Goal: Communication & Community: Answer question/provide support

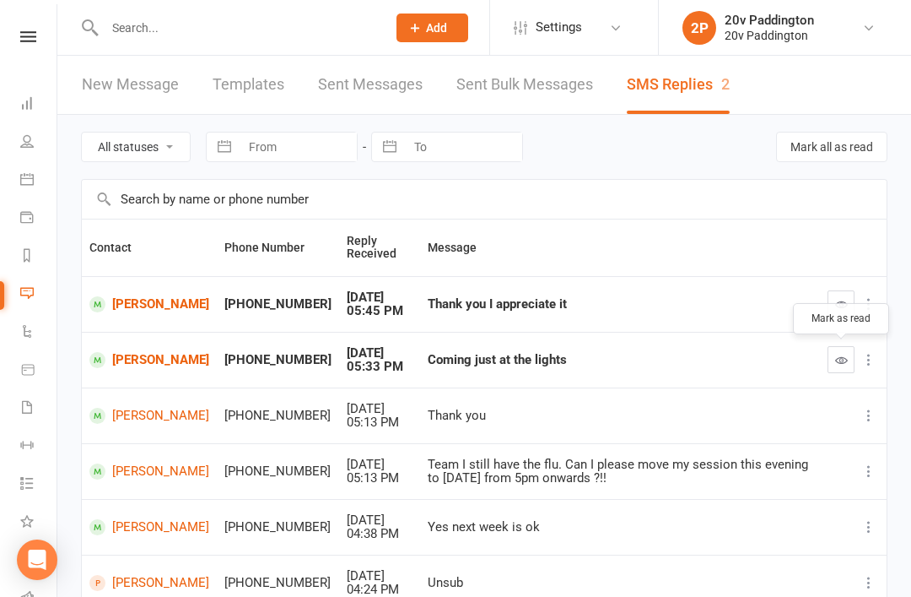
click at [830, 365] on button "button" at bounding box center [841, 359] width 27 height 27
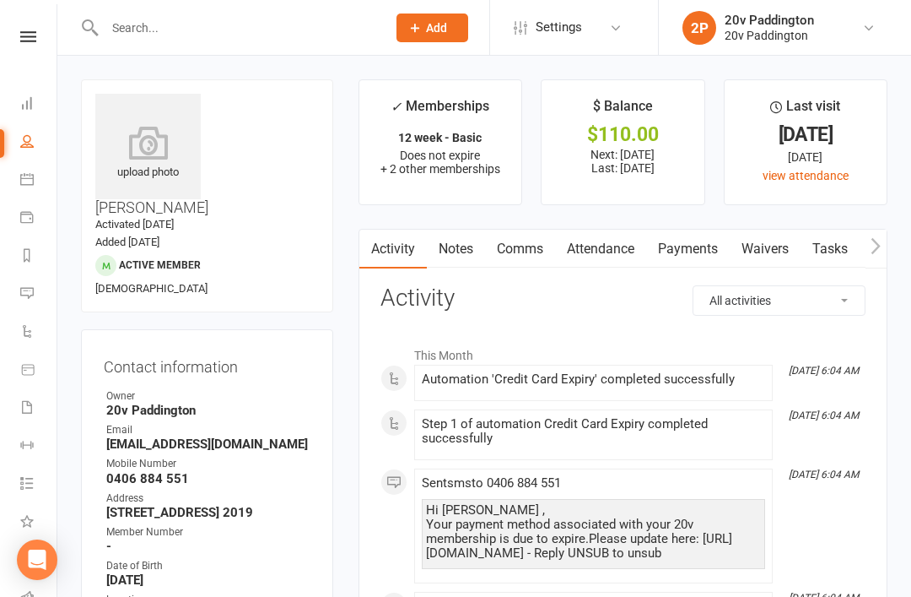
click at [24, 203] on link "Payments" at bounding box center [39, 219] width 38 height 38
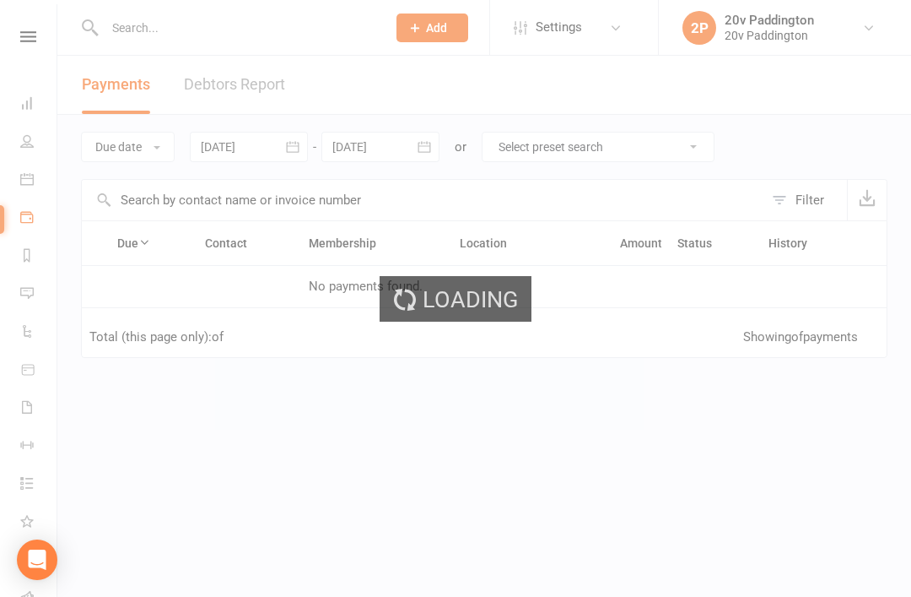
click at [3, 182] on div "Loading" at bounding box center [455, 298] width 911 height 597
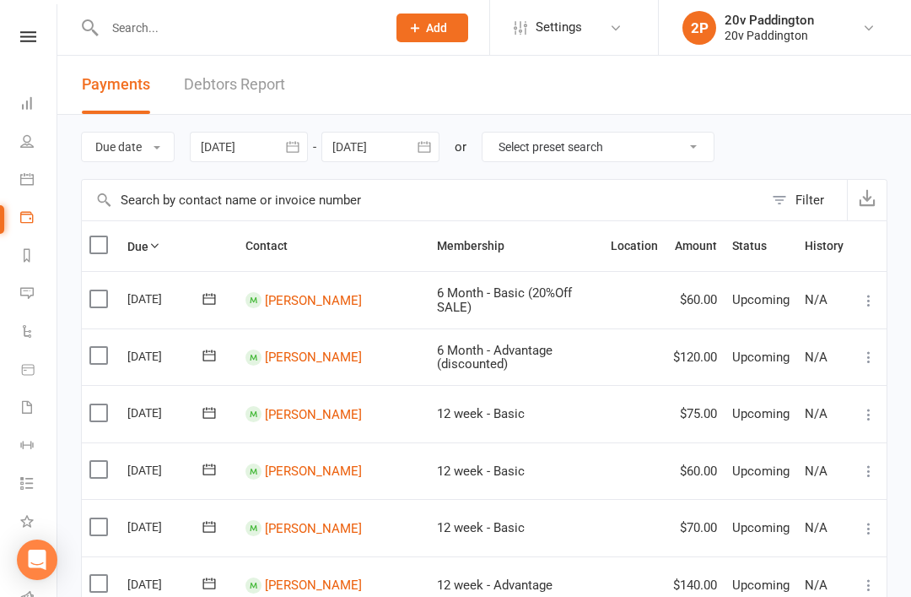
click at [34, 167] on link "Calendar" at bounding box center [39, 181] width 38 height 38
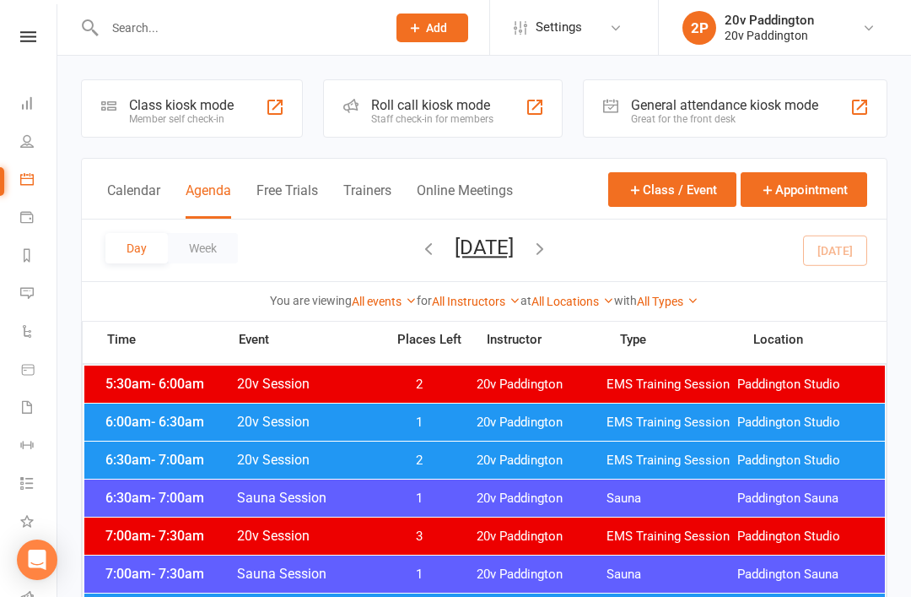
click at [514, 235] on button "Tuesday, Sep 16, 2025" at bounding box center [484, 247] width 59 height 24
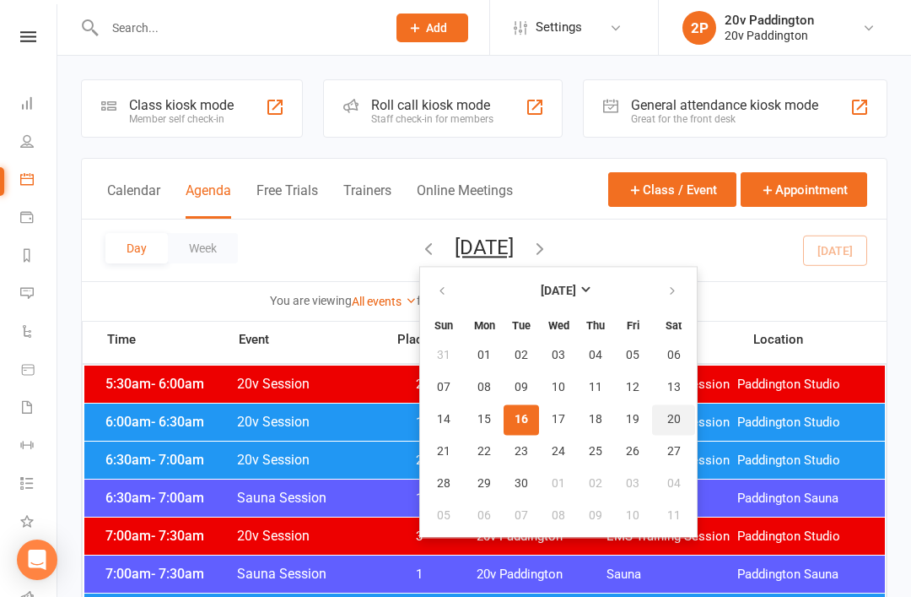
click at [668, 424] on span "20" at bounding box center [675, 420] width 14 height 14
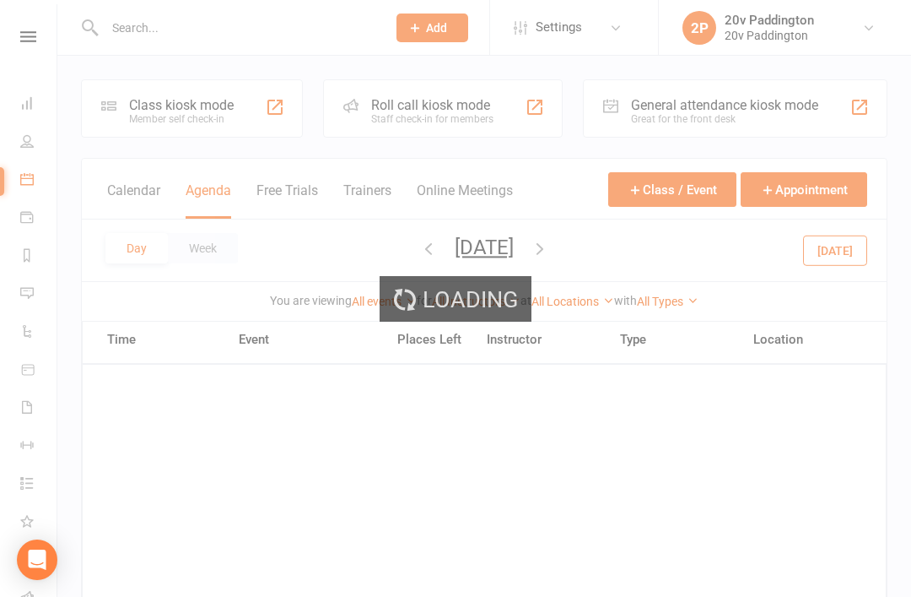
click at [538, 250] on div "Loading" at bounding box center [455, 298] width 911 height 597
click at [514, 241] on button "Saturday, Sep 20, 2025" at bounding box center [484, 247] width 59 height 24
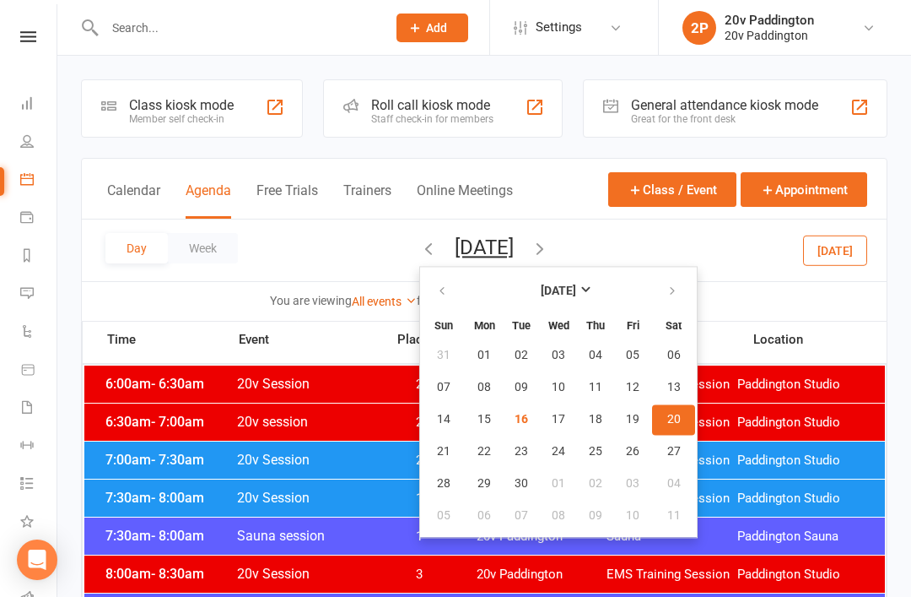
click at [514, 250] on button "Saturday, Sep 20, 2025" at bounding box center [484, 247] width 59 height 24
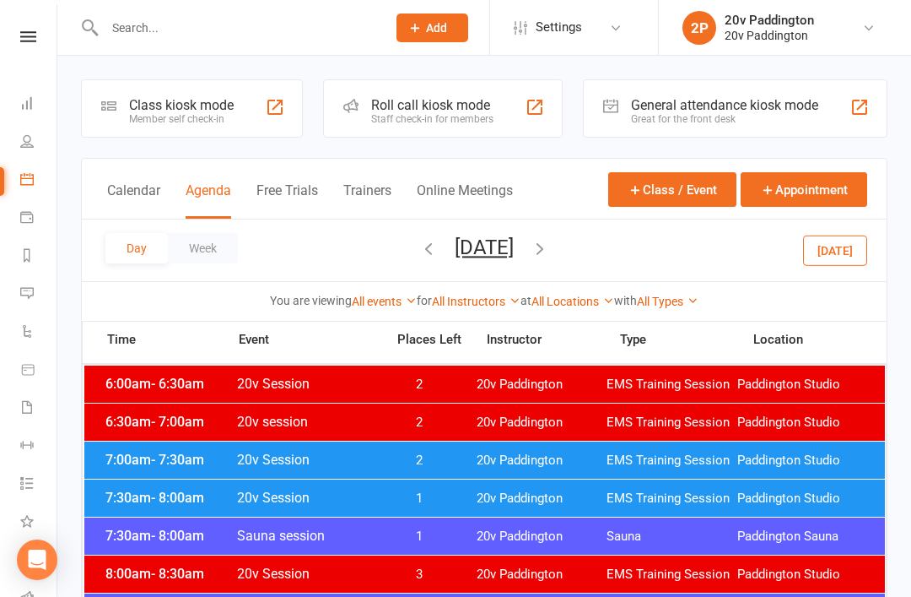
click at [514, 248] on button "Saturday, Sep 20, 2025" at bounding box center [484, 247] width 59 height 24
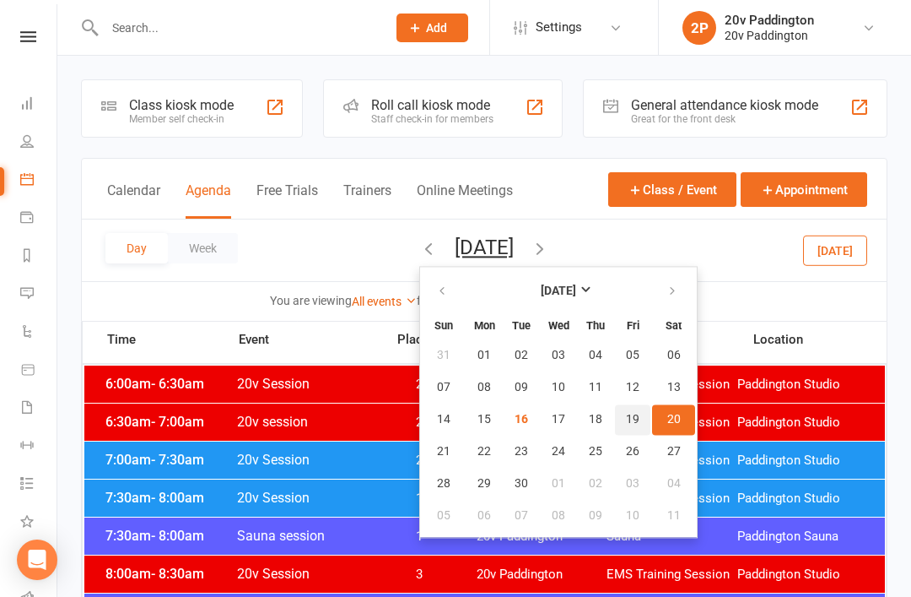
click at [626, 420] on span "19" at bounding box center [633, 420] width 14 height 14
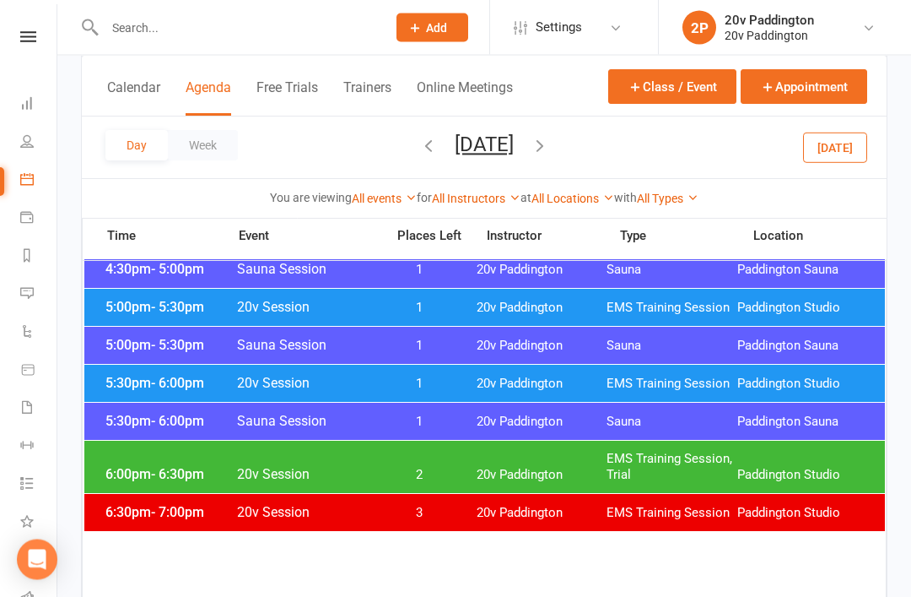
click at [651, 387] on span "EMS Training Session" at bounding box center [672, 384] width 131 height 16
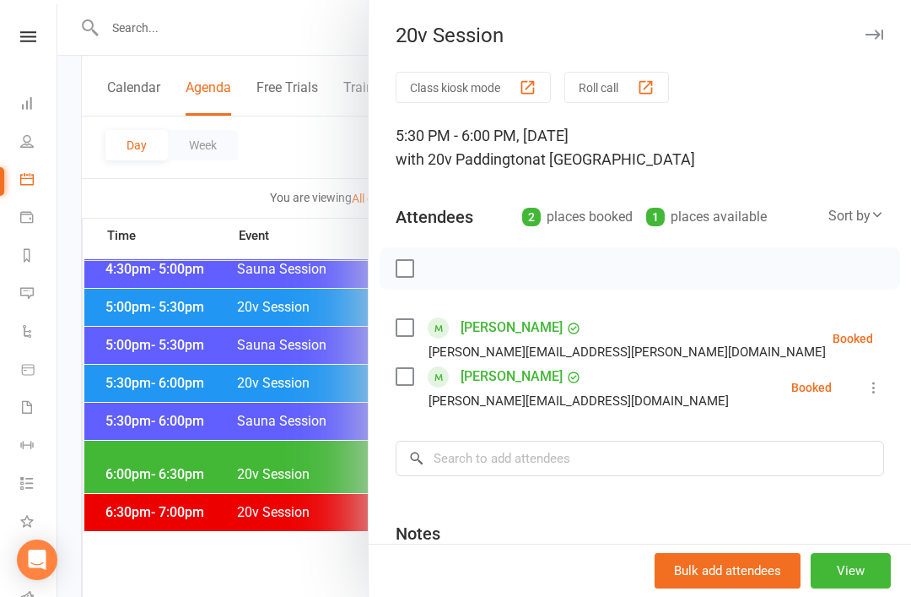
click at [272, 475] on div at bounding box center [484, 298] width 854 height 597
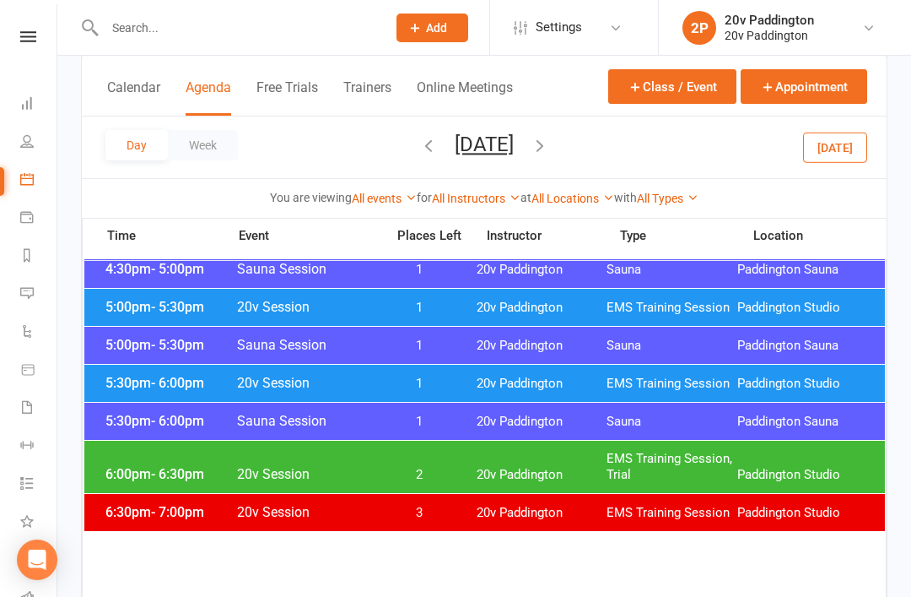
click at [517, 380] on span "20v Paddington" at bounding box center [542, 384] width 131 height 16
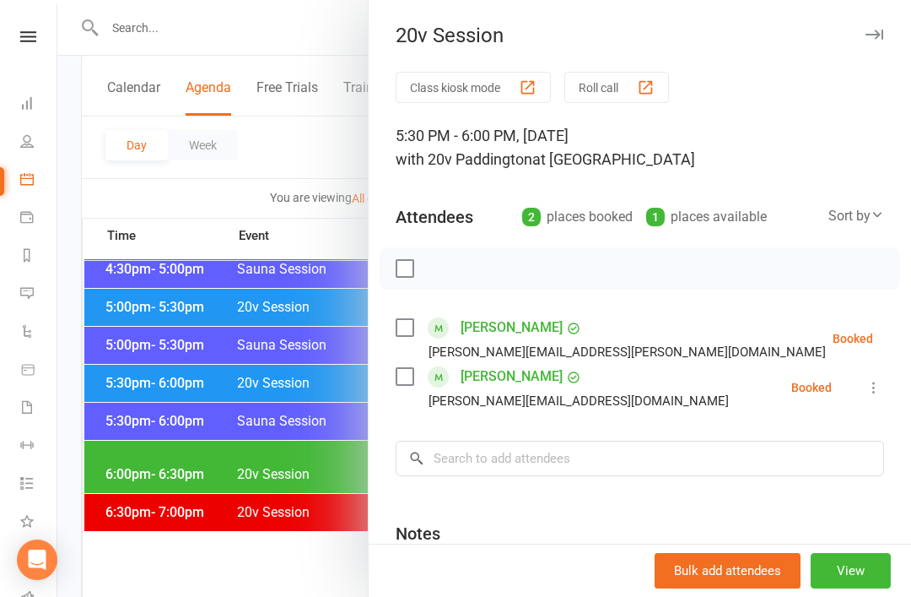
click at [872, 396] on icon at bounding box center [874, 387] width 17 height 17
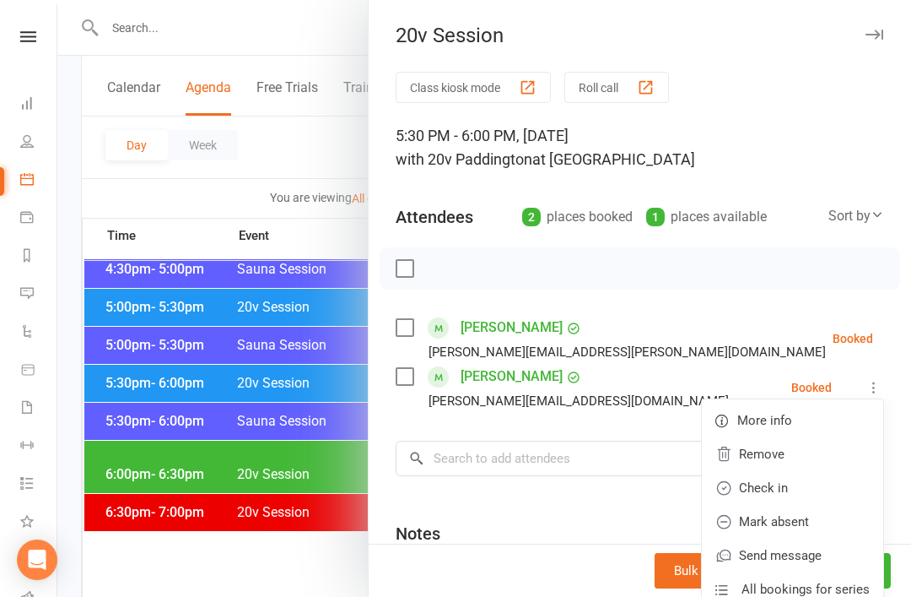
click at [814, 452] on link "Remove" at bounding box center [792, 454] width 181 height 34
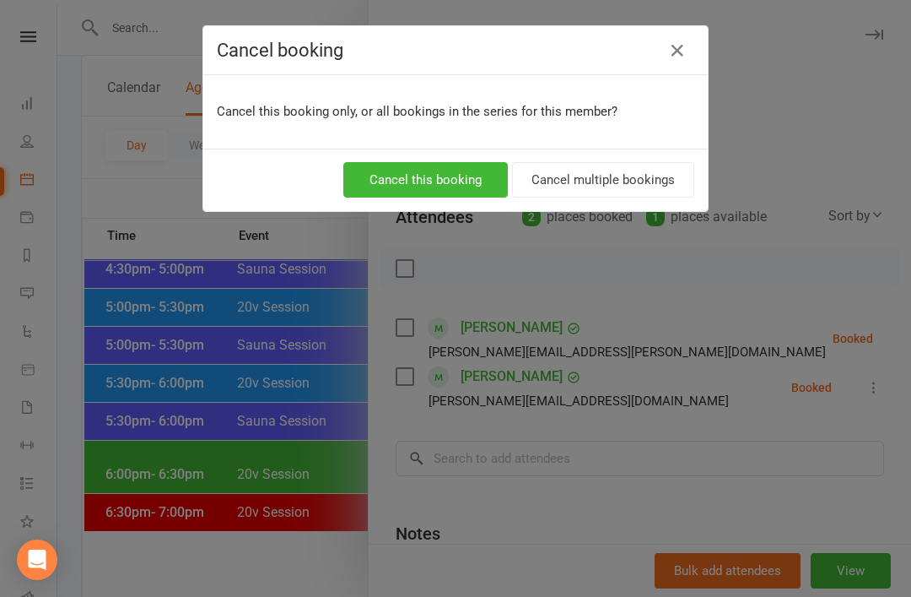
click at [473, 187] on button "Cancel this booking" at bounding box center [425, 179] width 165 height 35
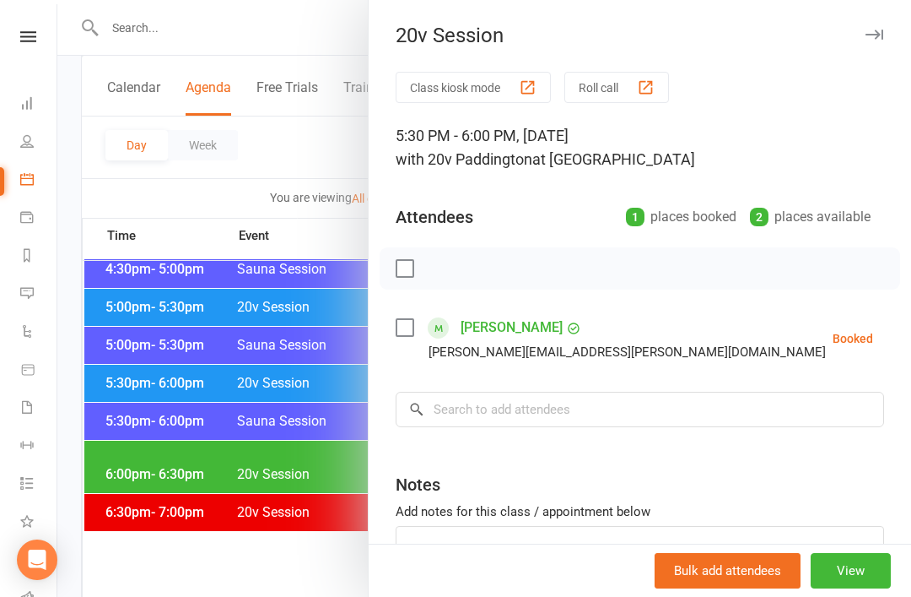
click at [316, 596] on div at bounding box center [484, 298] width 854 height 597
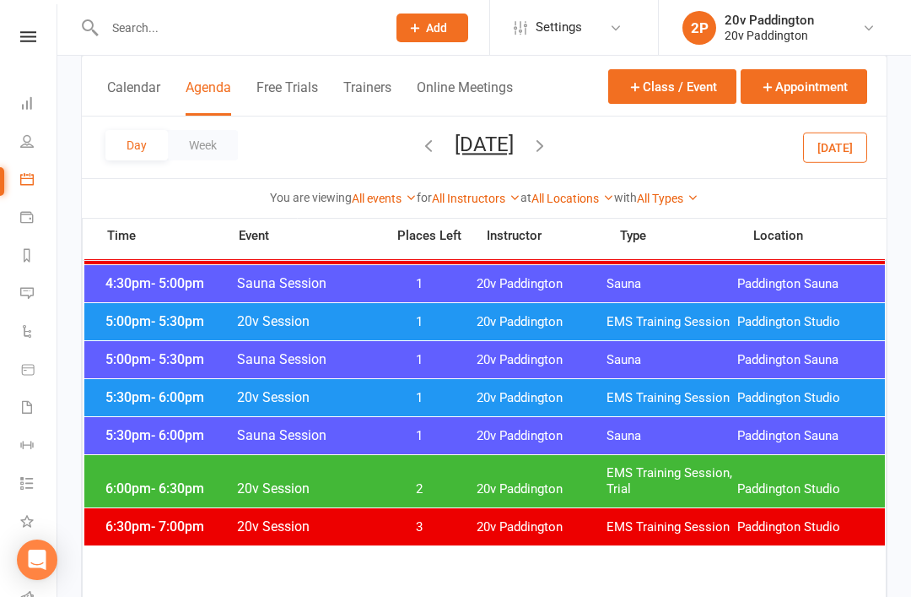
scroll to position [1540, 0]
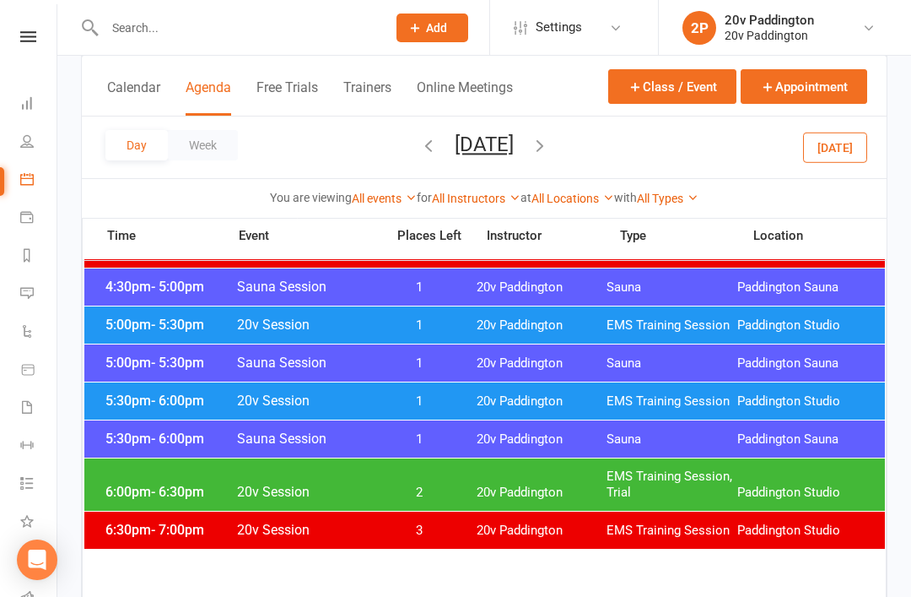
click at [514, 147] on button "Friday, Sep 19, 2025" at bounding box center [484, 145] width 59 height 24
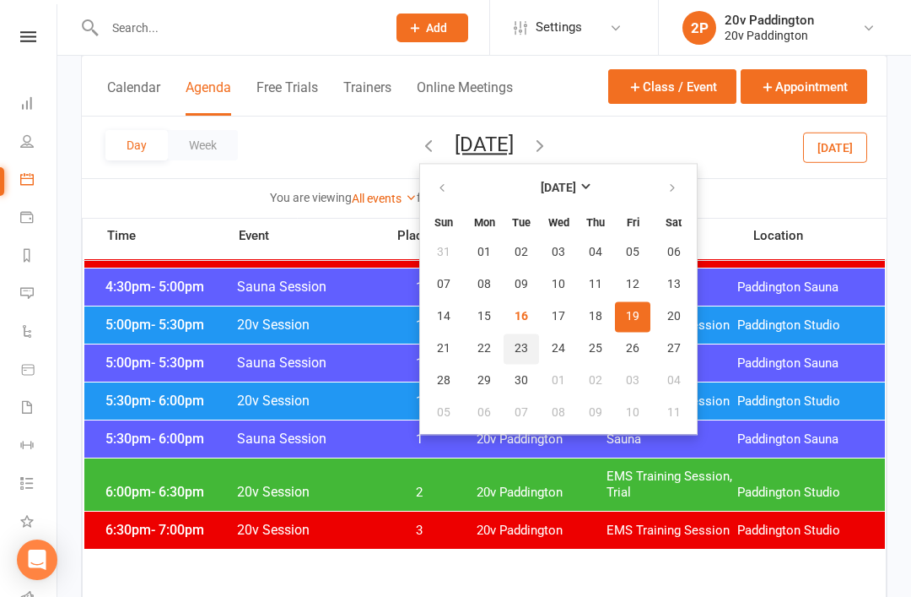
click at [515, 351] on span "23" at bounding box center [522, 349] width 14 height 14
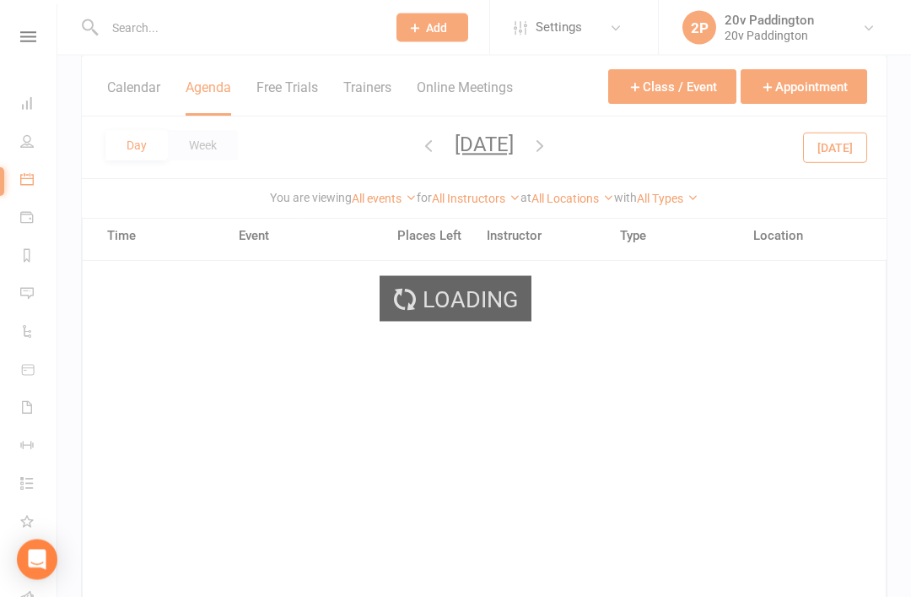
scroll to position [1598, 0]
click at [559, 142] on div "Loading" at bounding box center [455, 298] width 911 height 597
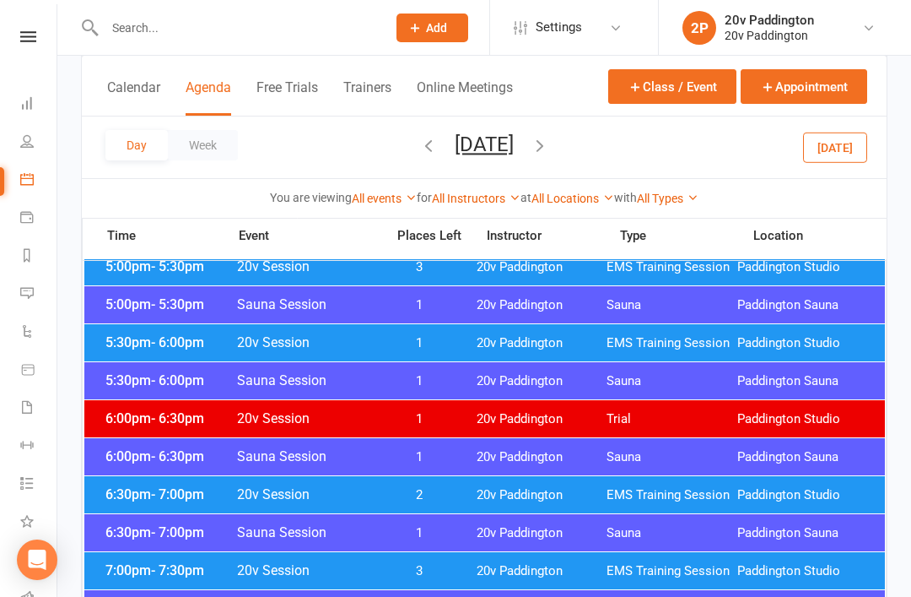
click at [514, 152] on button "Tuesday, Sep 23, 2025" at bounding box center [484, 145] width 59 height 24
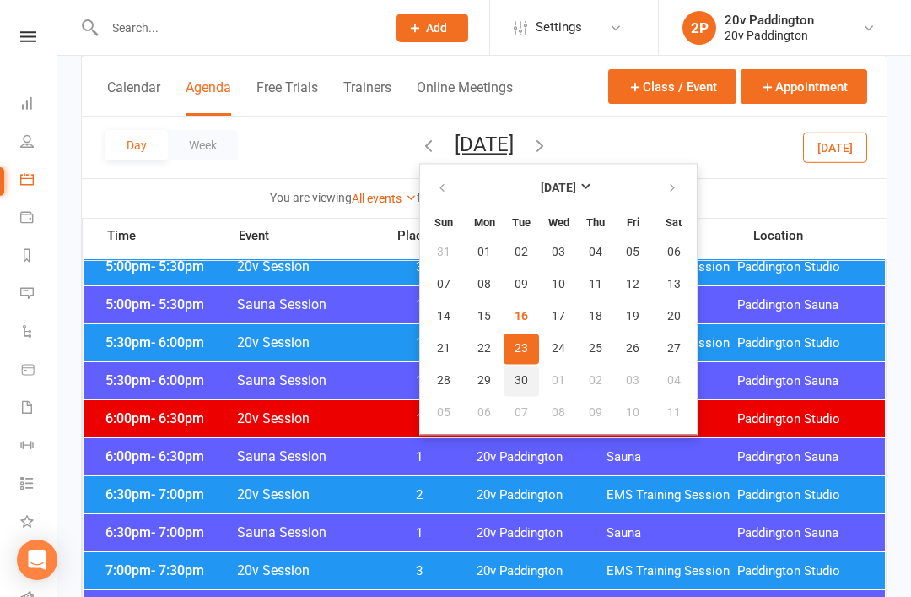
click at [504, 392] on button "30" at bounding box center [521, 380] width 35 height 30
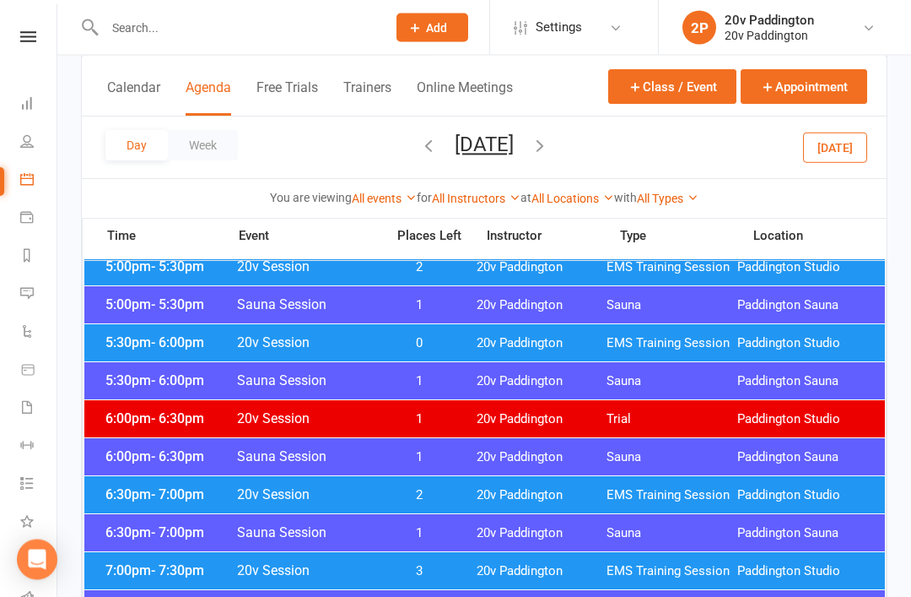
scroll to position [1589, 0]
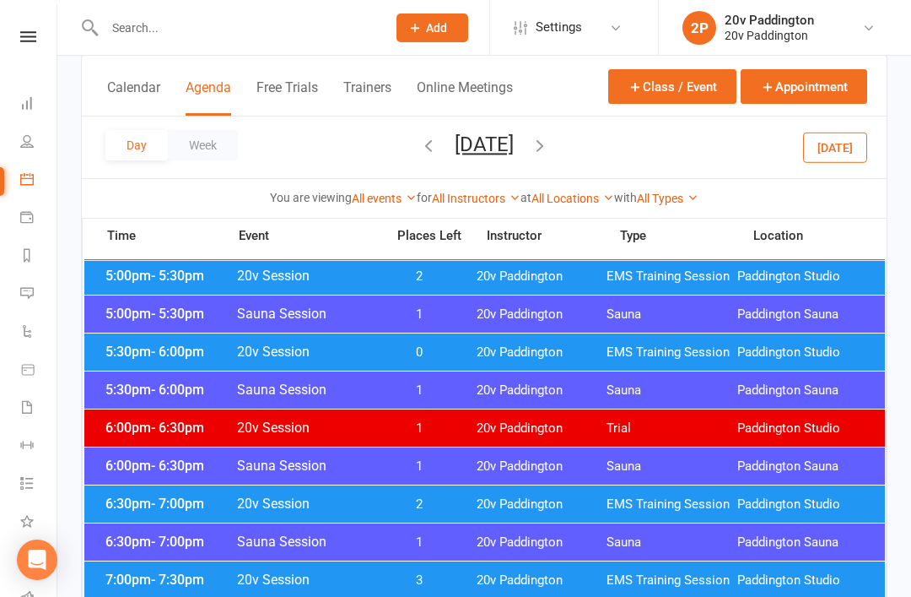
click at [455, 349] on span "0" at bounding box center [420, 352] width 89 height 16
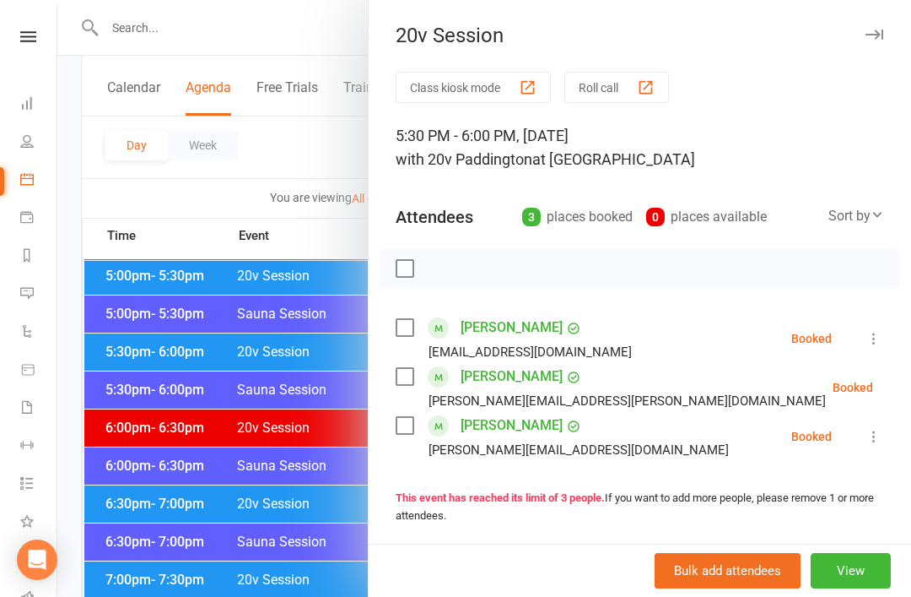
click at [319, 501] on div at bounding box center [484, 298] width 854 height 597
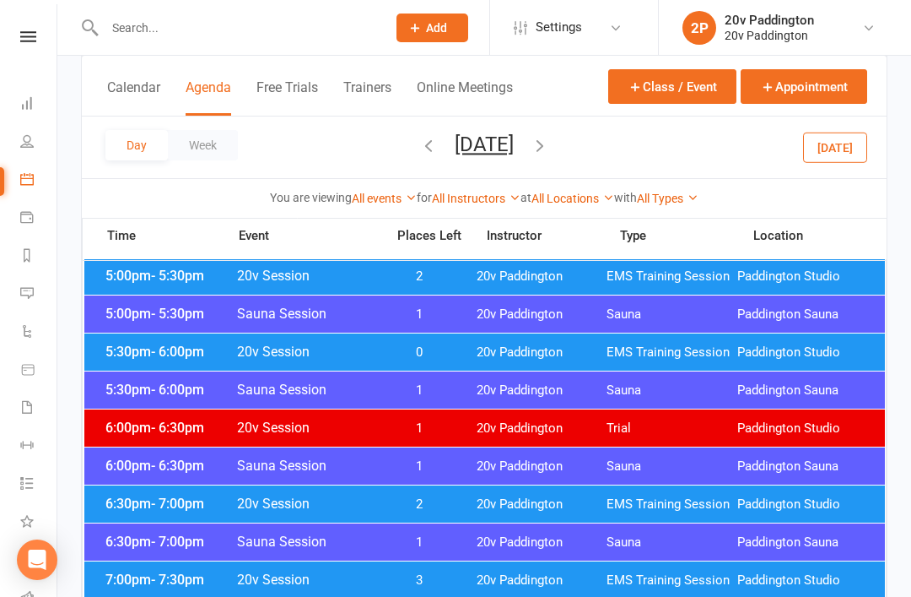
click at [514, 150] on button "Tuesday, Sep 30, 2025" at bounding box center [484, 145] width 59 height 24
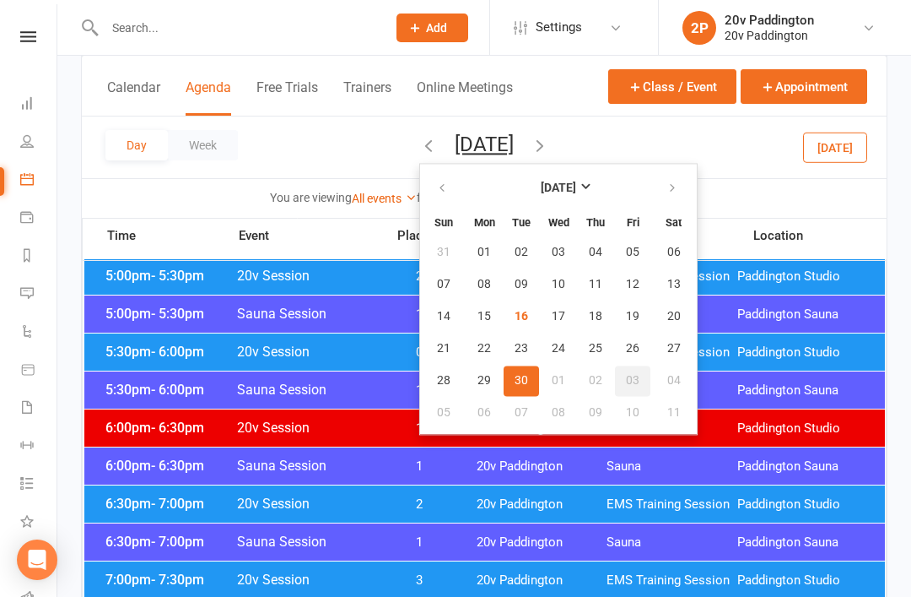
click at [626, 386] on span "03" at bounding box center [633, 381] width 14 height 14
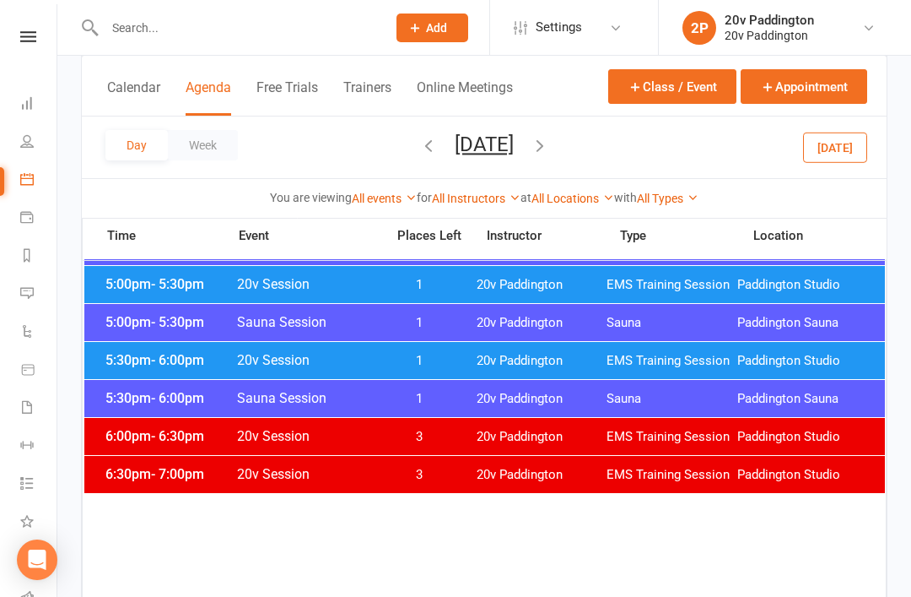
scroll to position [1562, 0]
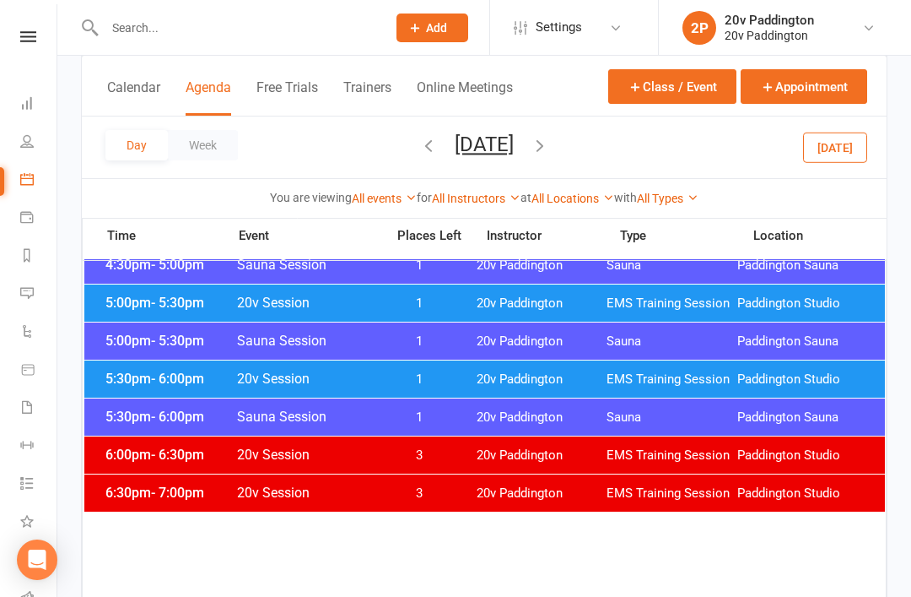
click at [534, 373] on span "20v Paddington" at bounding box center [542, 379] width 131 height 16
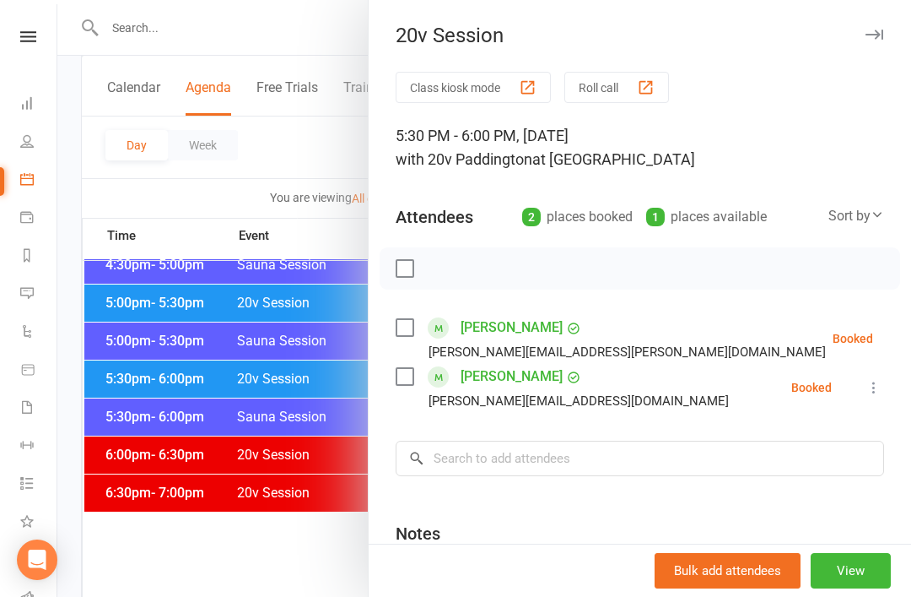
click at [341, 472] on div at bounding box center [484, 298] width 854 height 597
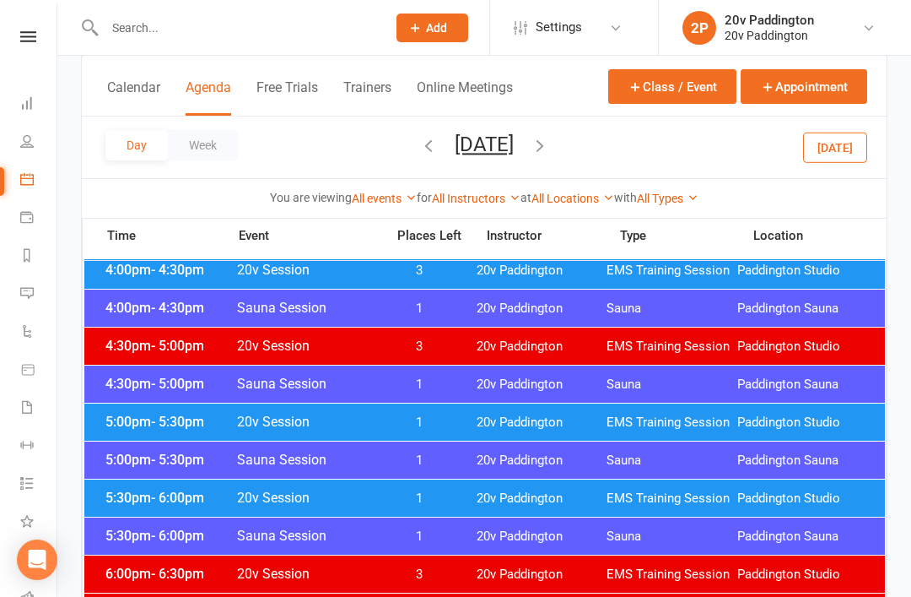
scroll to position [1410, 0]
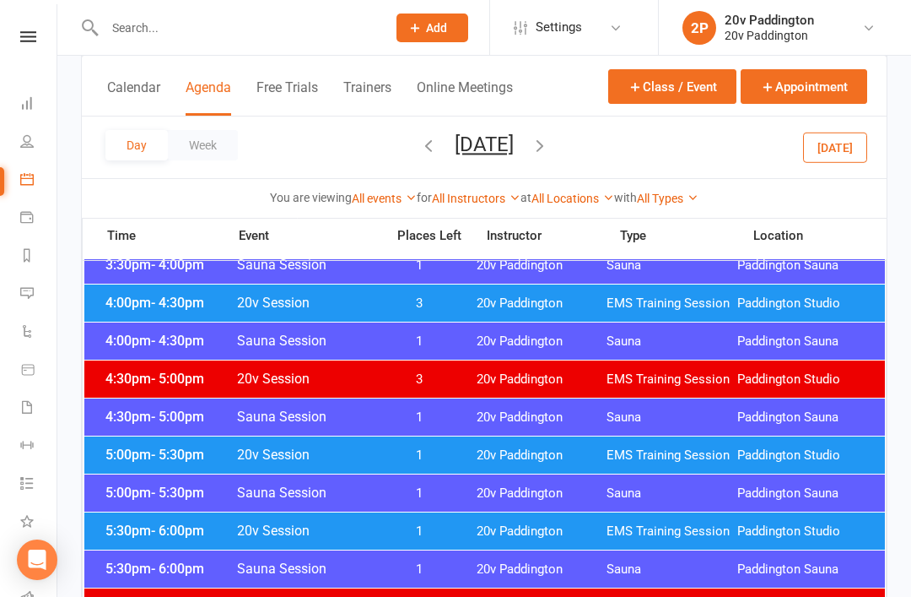
click at [563, 128] on div "Day Week Friday, Oct 3, 2025 October 2025 Sun Mon Tue Wed Thu Fri Sat 28 29 30 …" at bounding box center [484, 147] width 805 height 62
click at [514, 138] on button "Friday, Oct 3, 2025" at bounding box center [484, 145] width 59 height 24
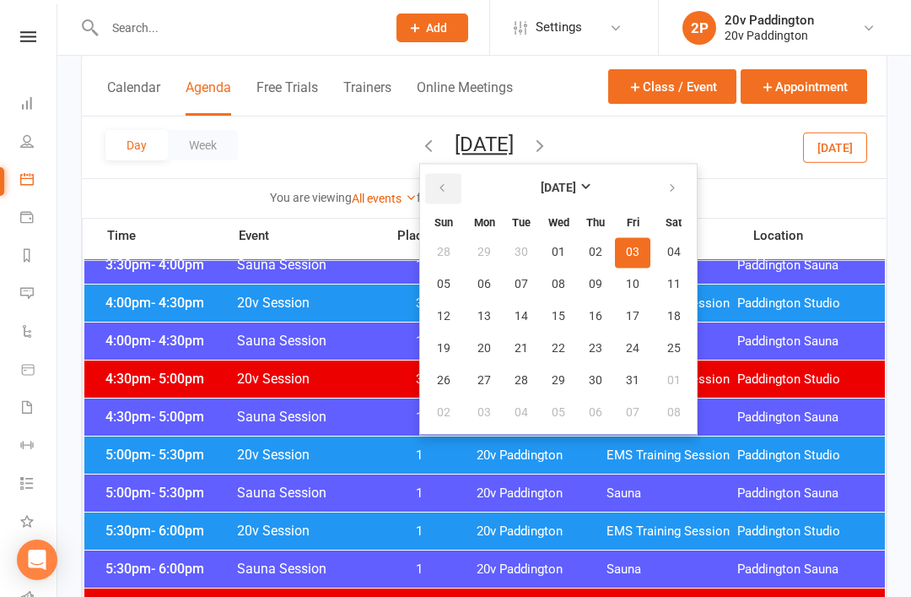
click at [425, 180] on button "button" at bounding box center [443, 188] width 36 height 30
click at [504, 360] on button "23" at bounding box center [521, 348] width 35 height 30
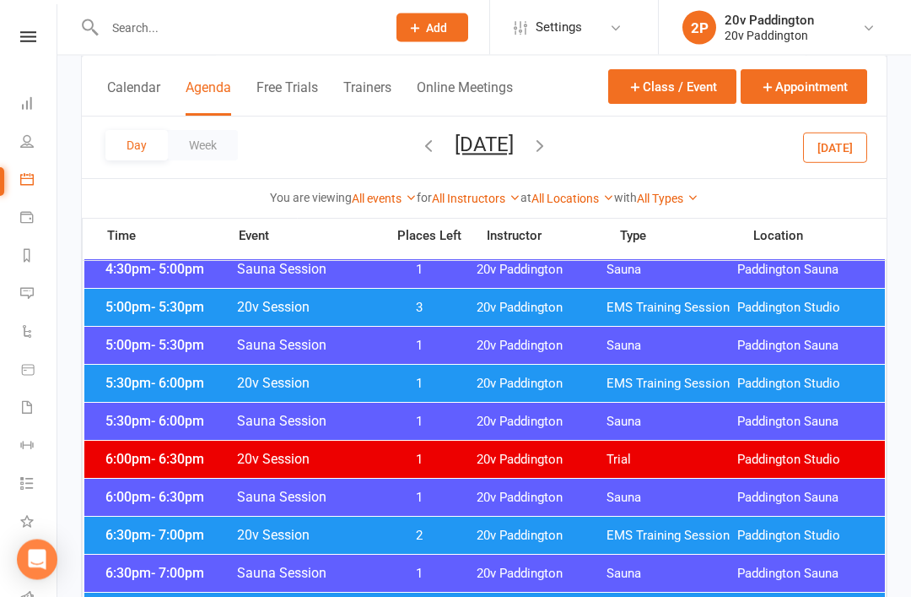
click at [733, 381] on span "EMS Training Session" at bounding box center [672, 384] width 131 height 16
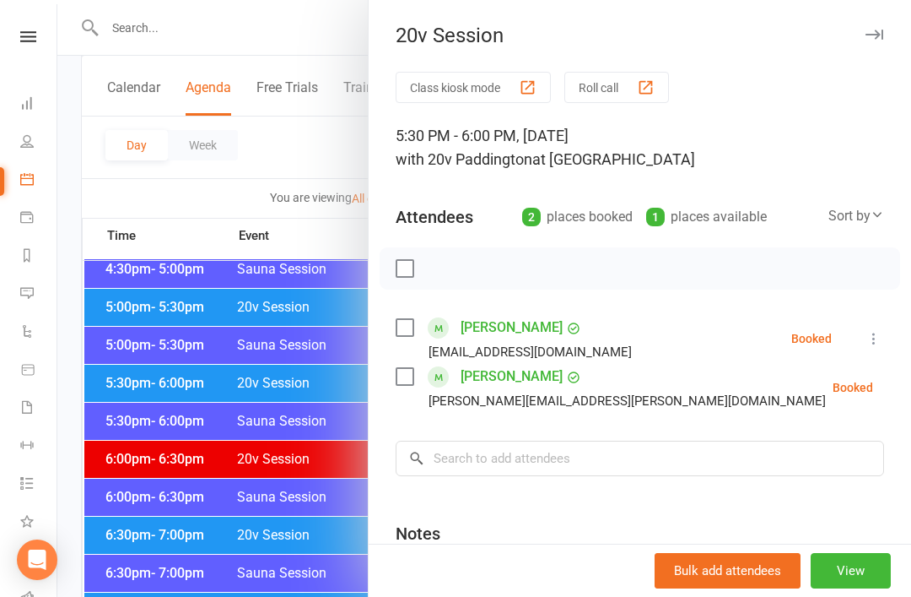
click at [307, 496] on div at bounding box center [484, 298] width 854 height 597
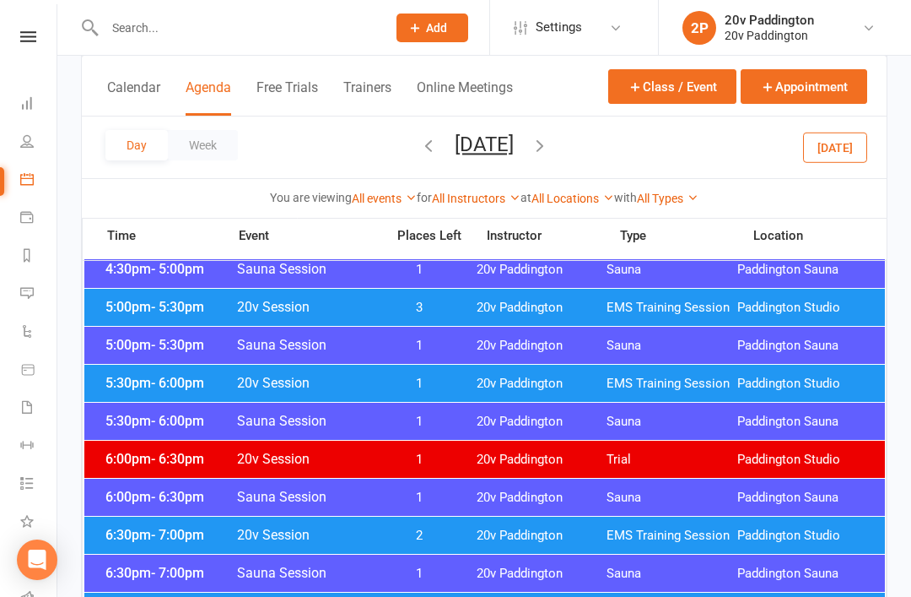
click at [514, 147] on button "Tuesday, Sep 23, 2025" at bounding box center [484, 145] width 59 height 24
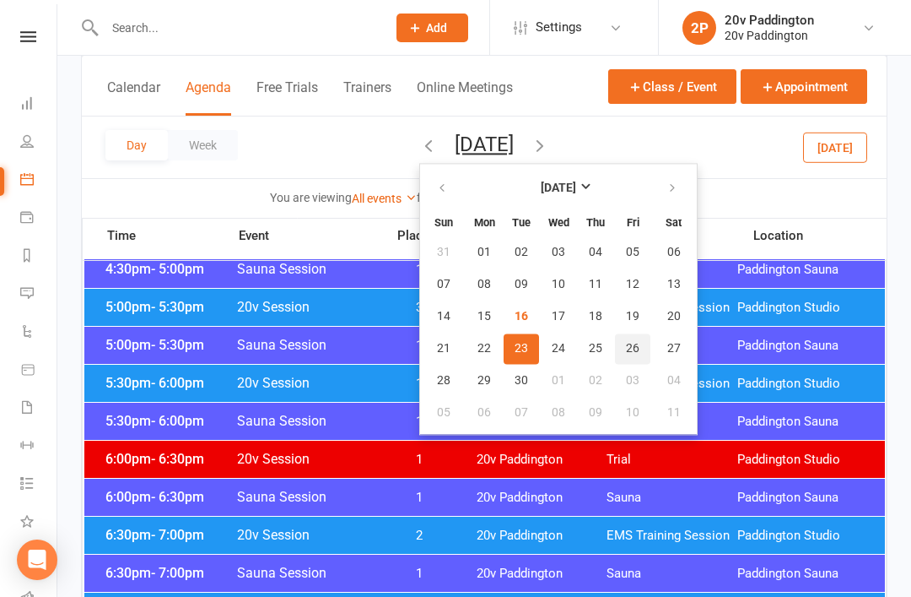
click at [626, 349] on span "26" at bounding box center [633, 349] width 14 height 14
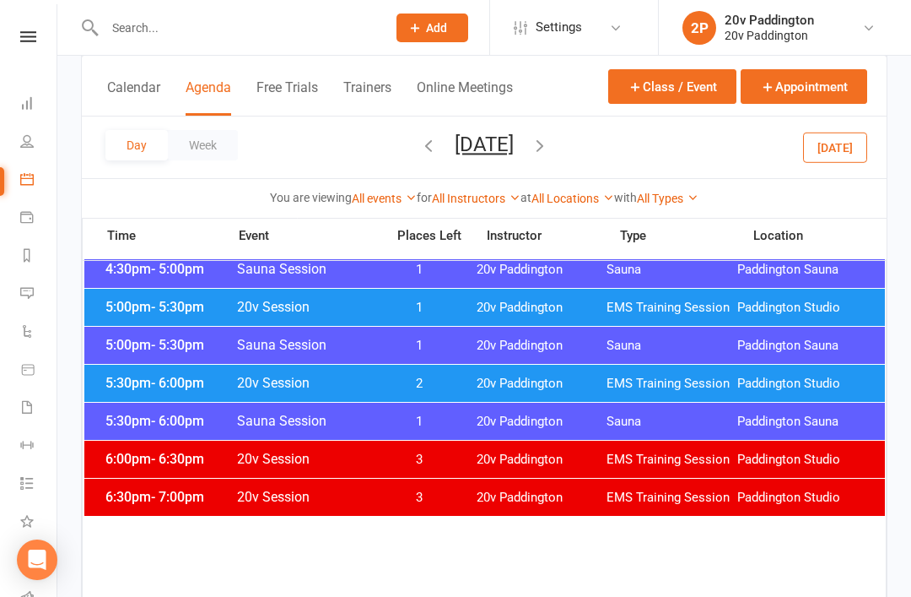
click at [601, 378] on span "20v Paddington" at bounding box center [542, 384] width 131 height 16
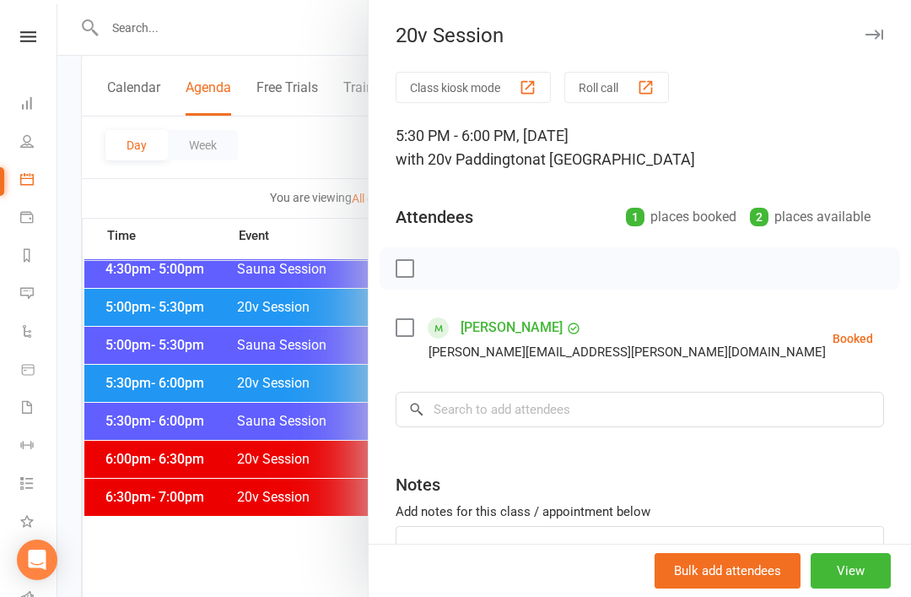
click at [307, 495] on div at bounding box center [484, 298] width 854 height 597
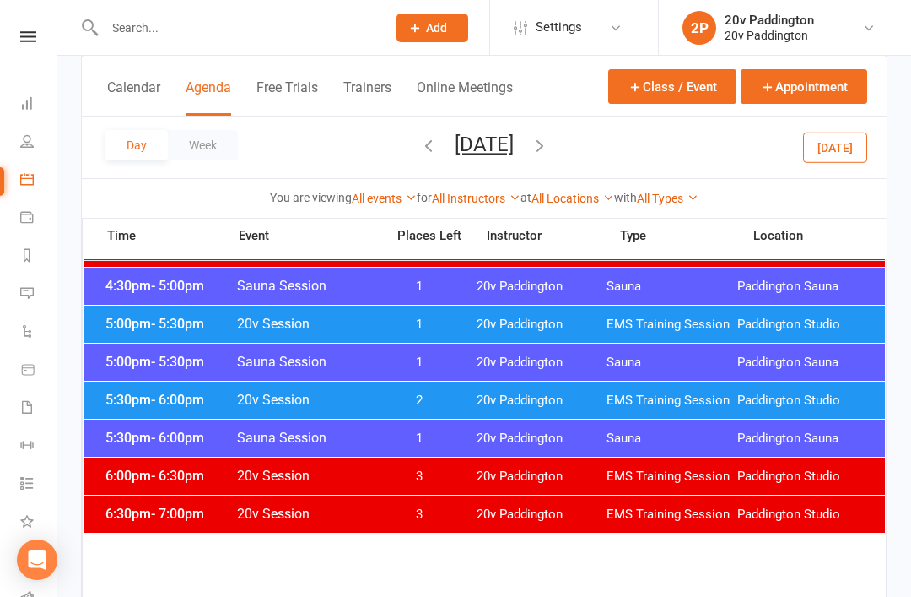
scroll to position [1535, 0]
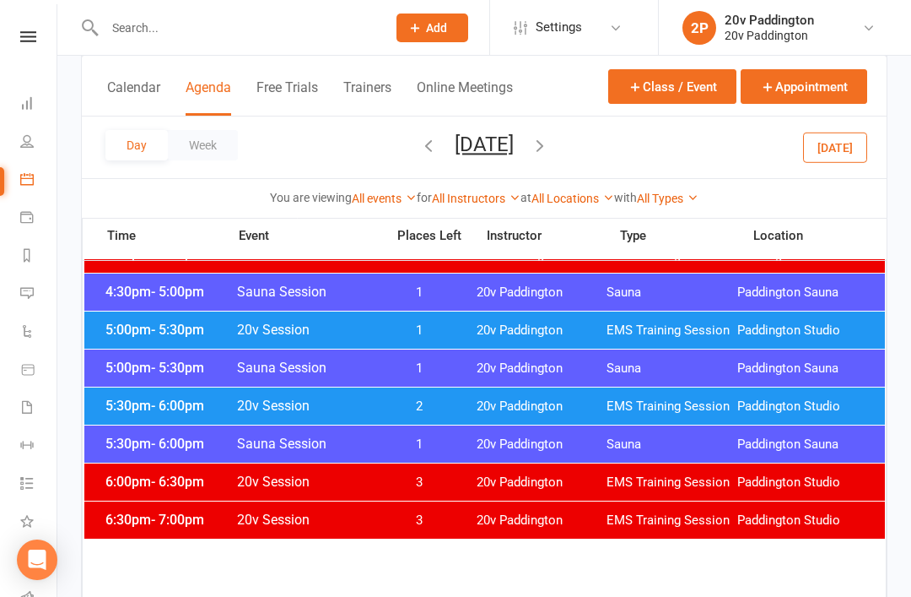
click at [722, 322] on div "5:00pm - 5:30pm 20v Session 1 20v Paddington EMS Training Session Paddington St…" at bounding box center [484, 329] width 801 height 37
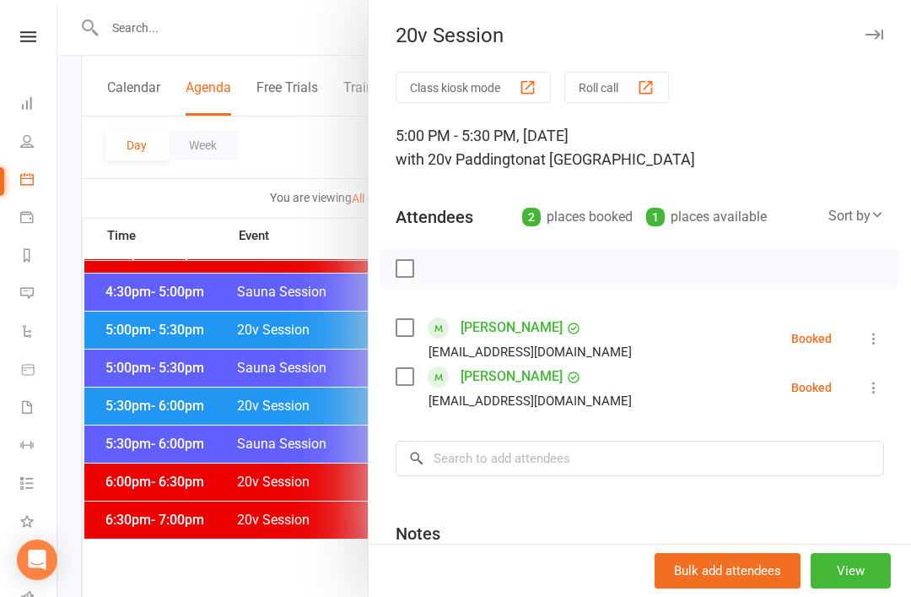
click at [120, 347] on div at bounding box center [484, 298] width 854 height 597
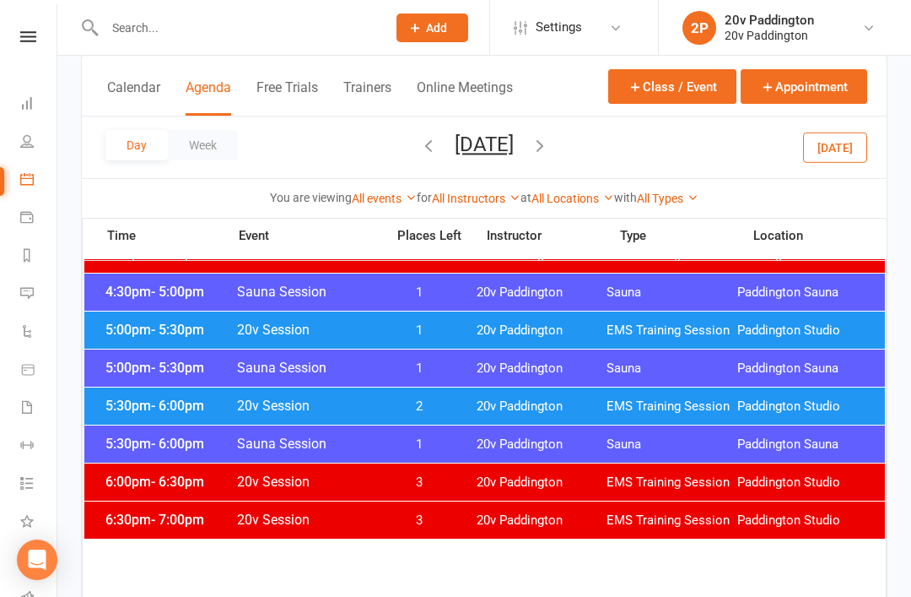
click at [852, 146] on button "Today" at bounding box center [835, 147] width 64 height 30
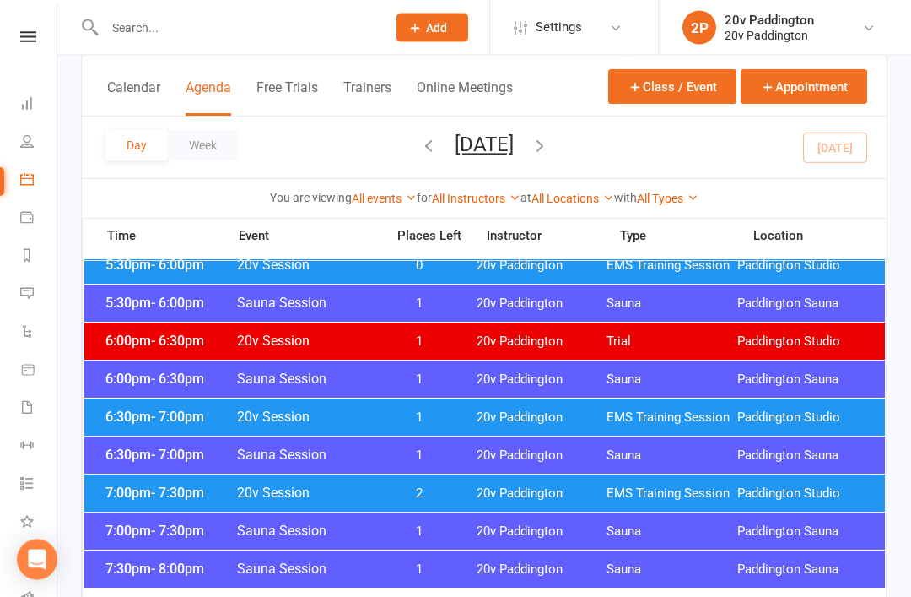
click at [661, 400] on div "6:30pm - 7:00pm 20v Session 1 20v Paddington EMS Training Session Paddington St…" at bounding box center [484, 417] width 801 height 37
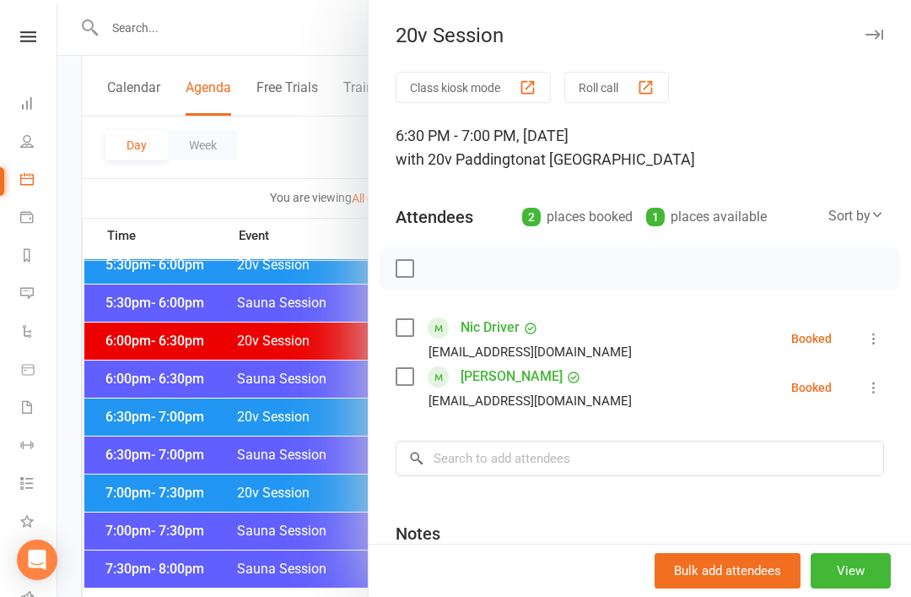
click at [879, 332] on icon at bounding box center [874, 338] width 17 height 17
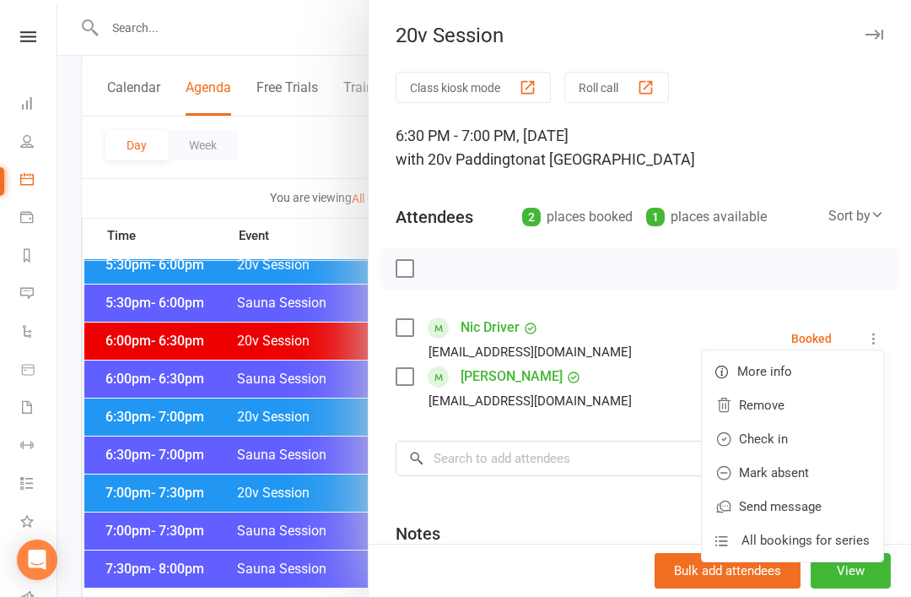
click at [811, 473] on link "Mark absent" at bounding box center [792, 473] width 181 height 34
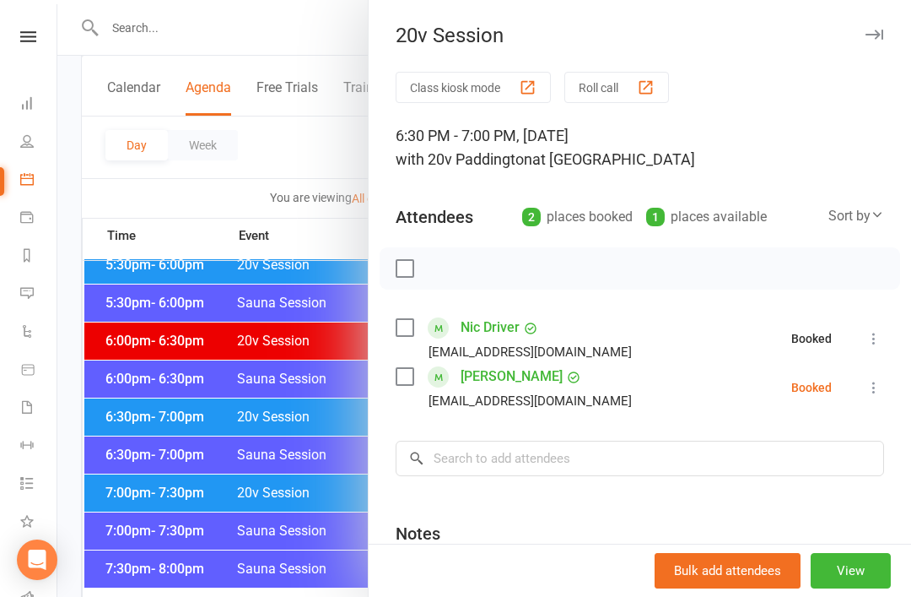
click at [878, 387] on icon at bounding box center [874, 387] width 17 height 17
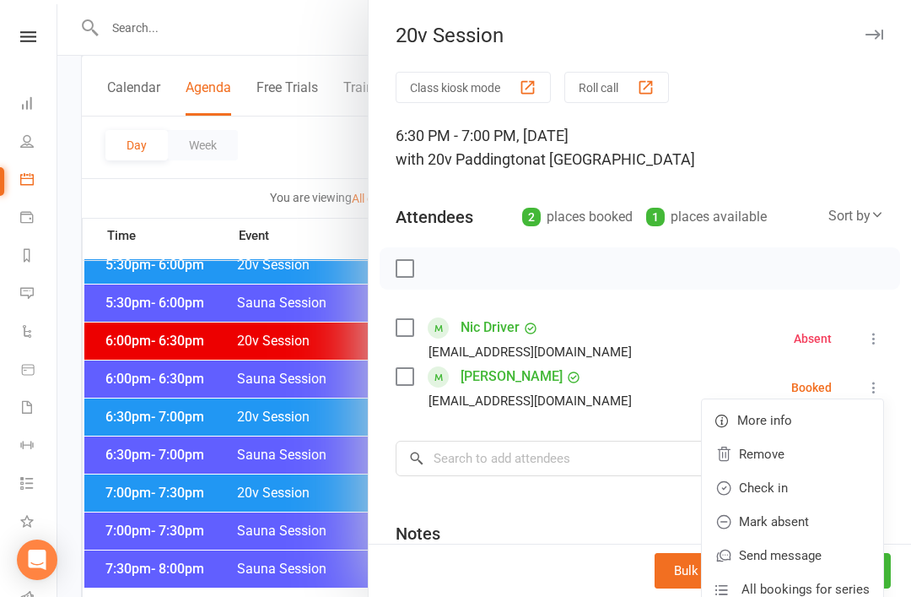
click at [799, 517] on link "Mark absent" at bounding box center [792, 522] width 181 height 34
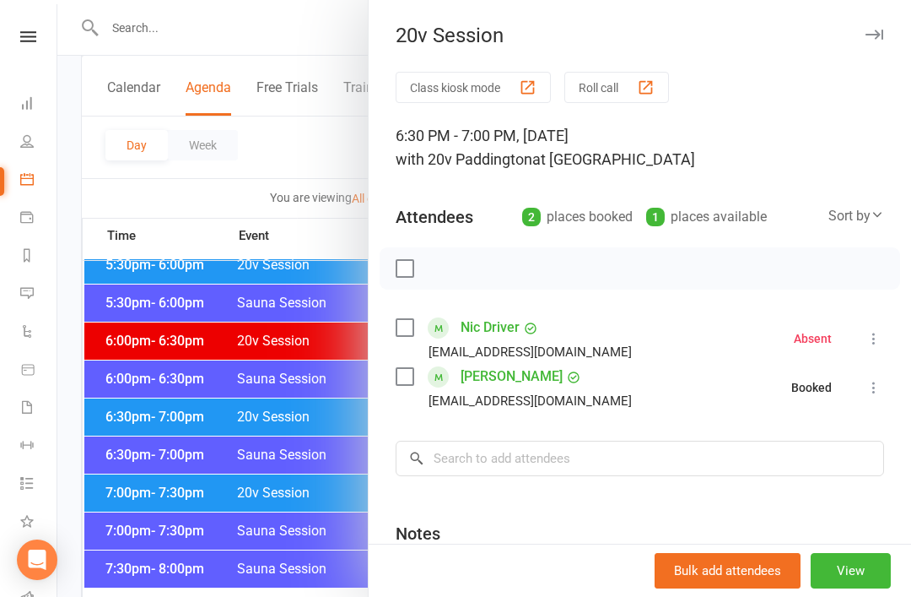
click at [125, 457] on div at bounding box center [484, 298] width 854 height 597
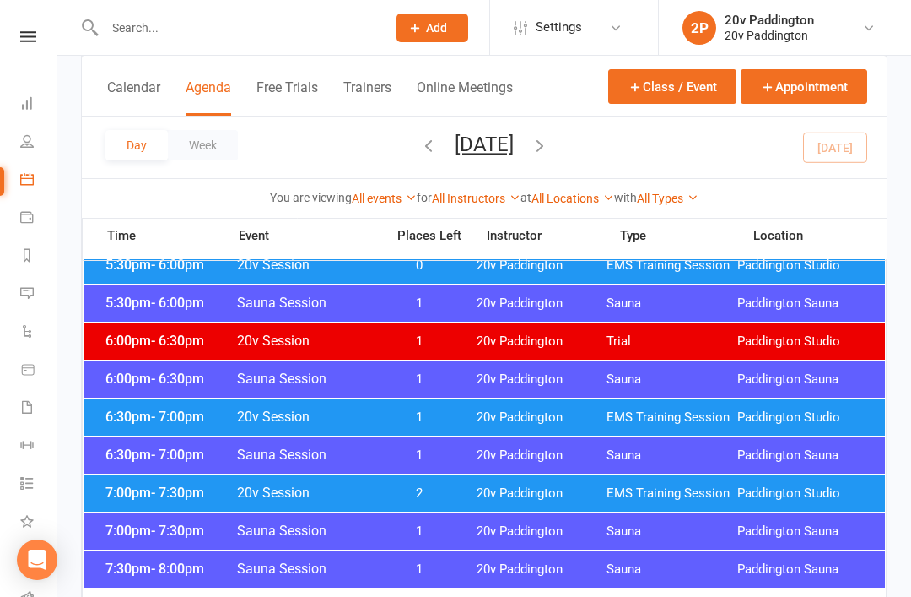
click at [154, 488] on span "- 7:30pm" at bounding box center [177, 492] width 53 height 16
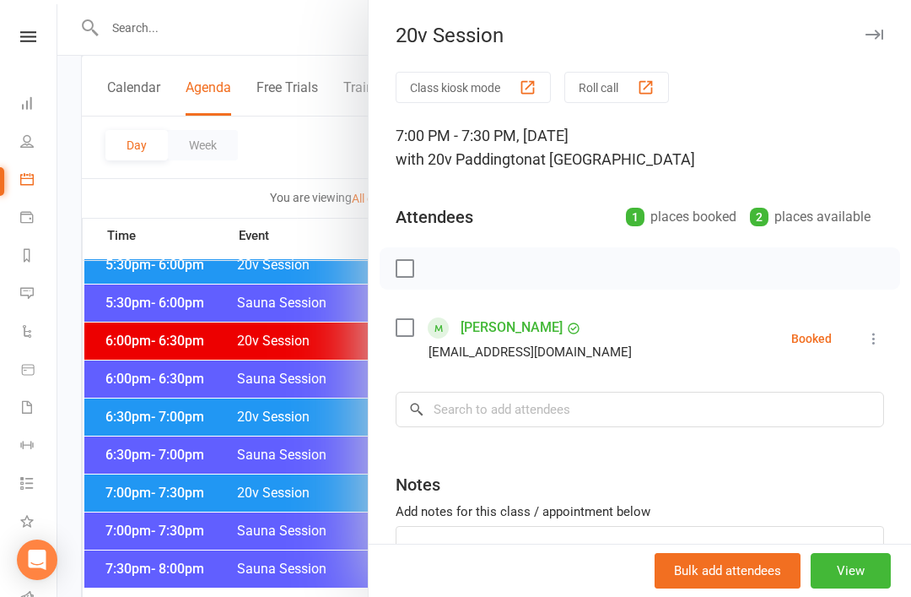
click at [866, 331] on button at bounding box center [874, 338] width 20 height 20
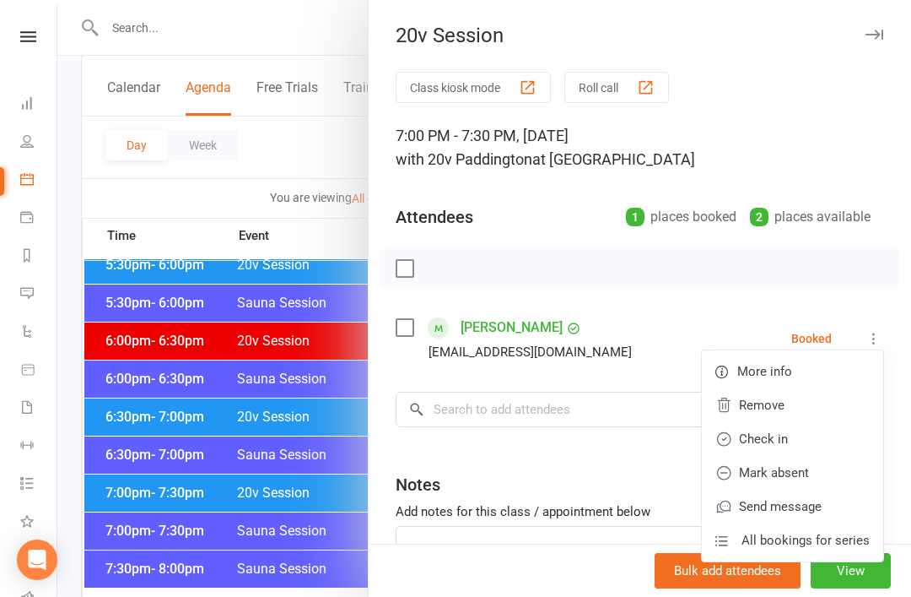
click at [801, 437] on link "Check in" at bounding box center [792, 439] width 181 height 34
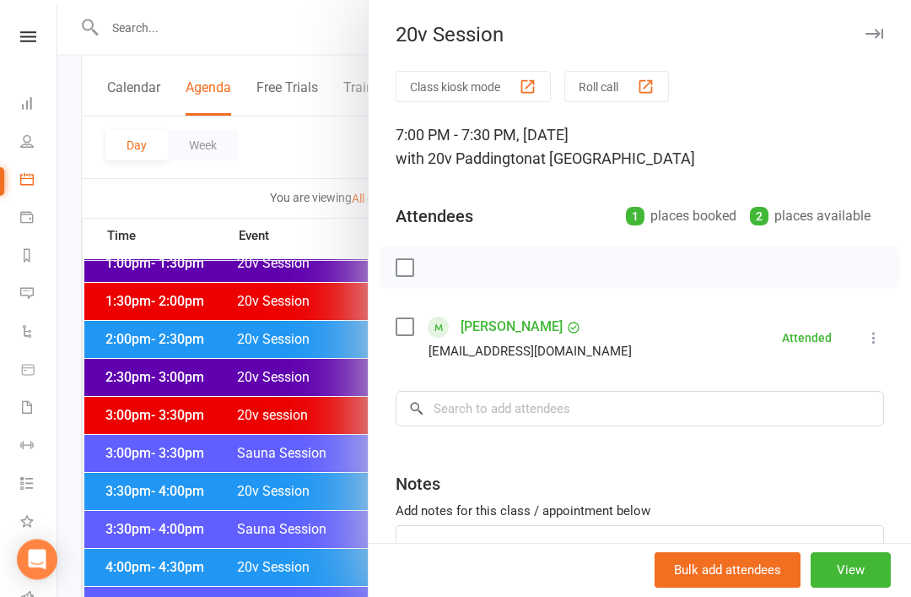
scroll to position [1117, 0]
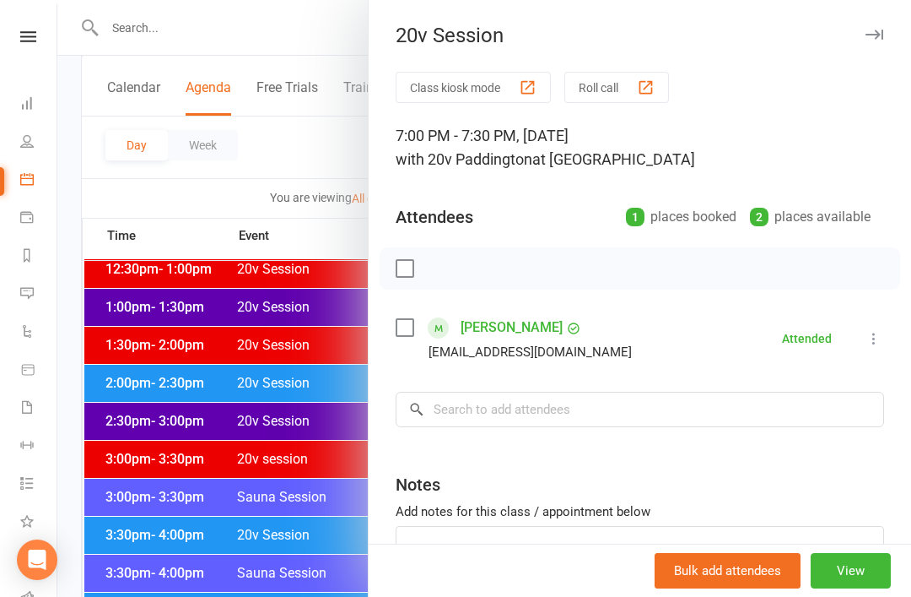
click at [150, 279] on div at bounding box center [484, 298] width 854 height 597
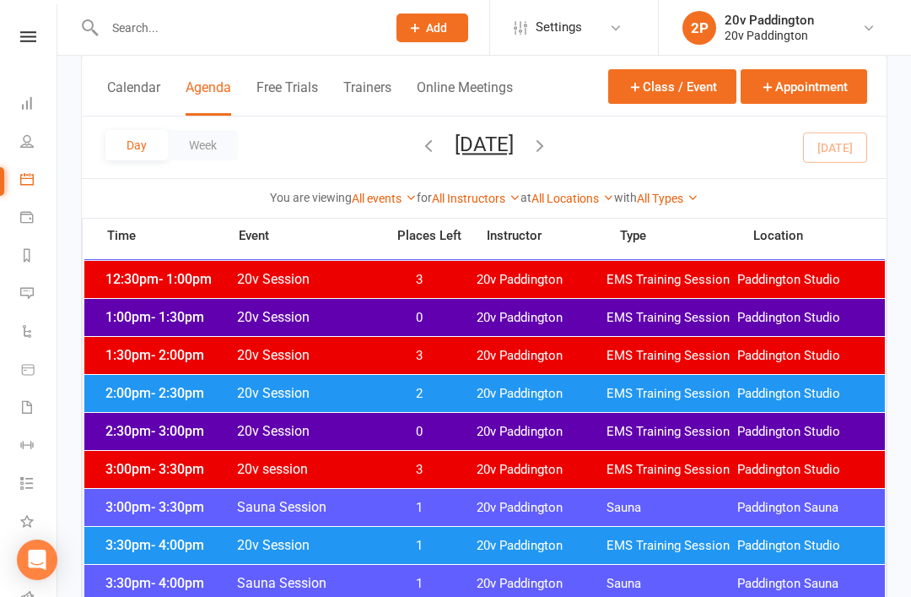
scroll to position [1096, 0]
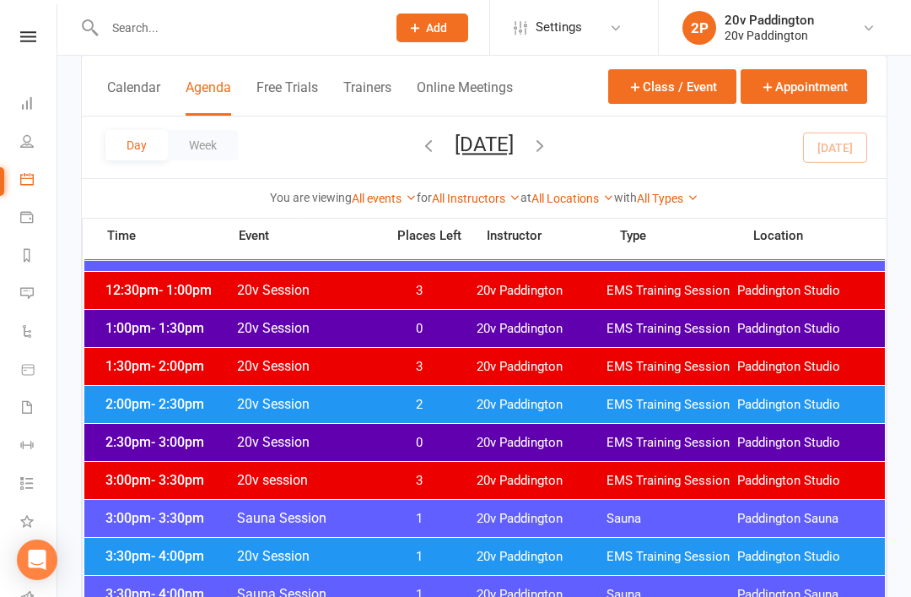
click at [618, 176] on div "Day Week Tuesday, Sep 16, 2025 September 2025 Sun Mon Tue Wed Thu Fri Sat 31 01…" at bounding box center [484, 147] width 805 height 62
click at [549, 160] on button "button" at bounding box center [540, 148] width 19 height 30
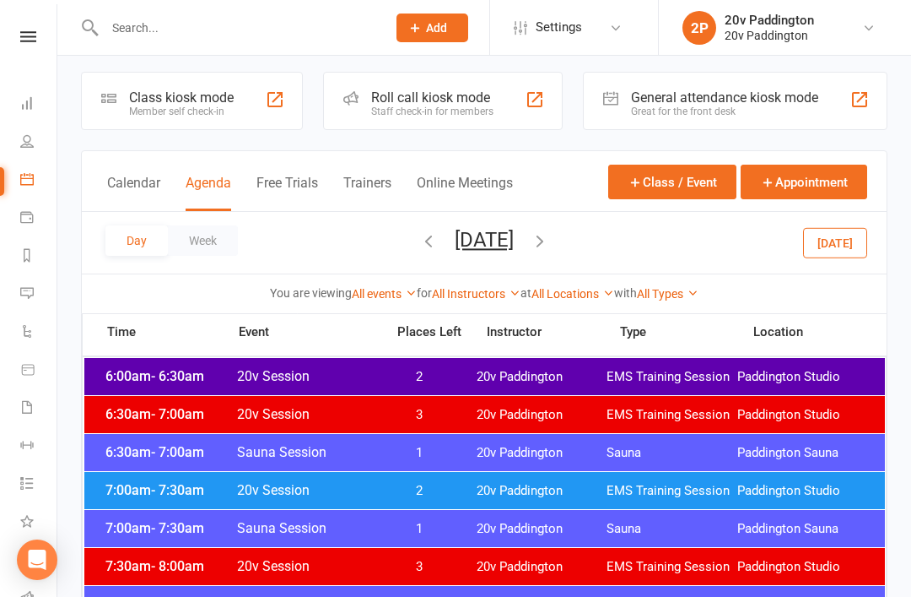
scroll to position [11, 0]
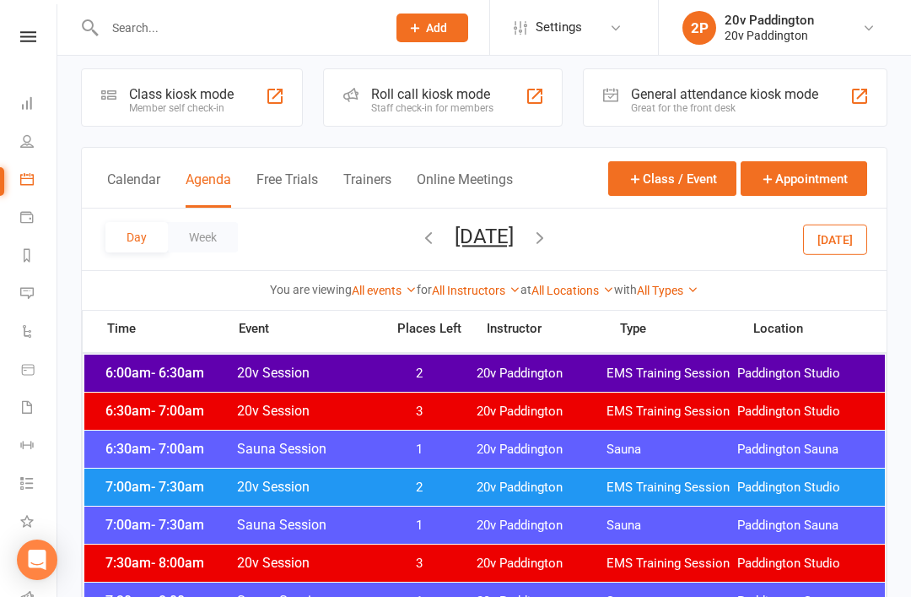
click at [148, 361] on div "6:00am - 6:30am 20v Session 2 20v Paddington EMS Training Session Paddington St…" at bounding box center [484, 372] width 801 height 37
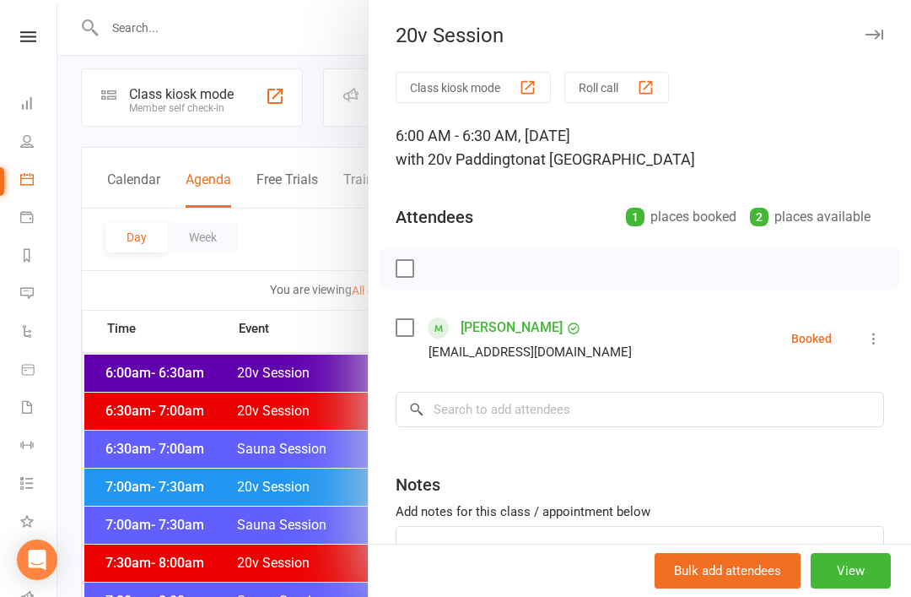
click at [186, 332] on div at bounding box center [484, 298] width 854 height 597
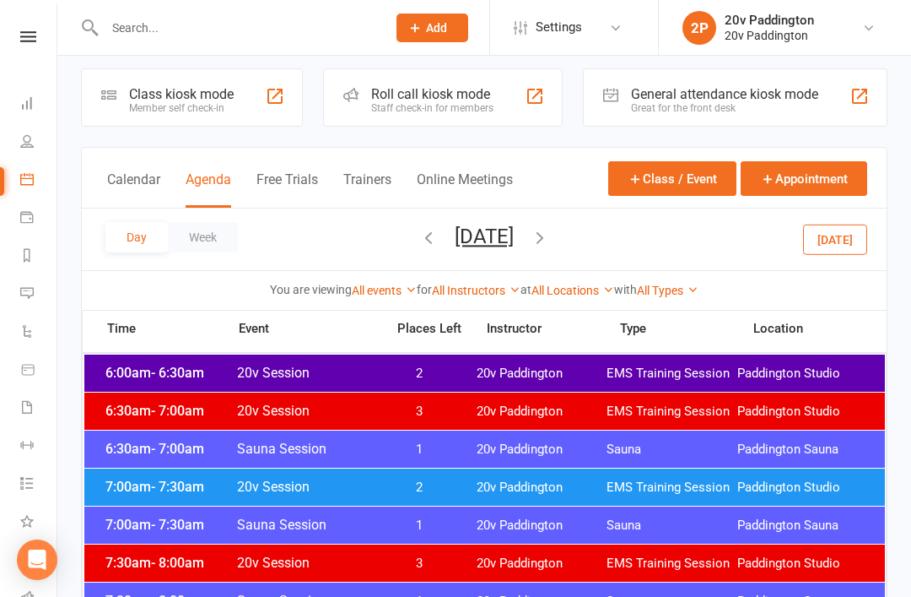
click at [172, 479] on span "- 7:30am" at bounding box center [177, 487] width 53 height 16
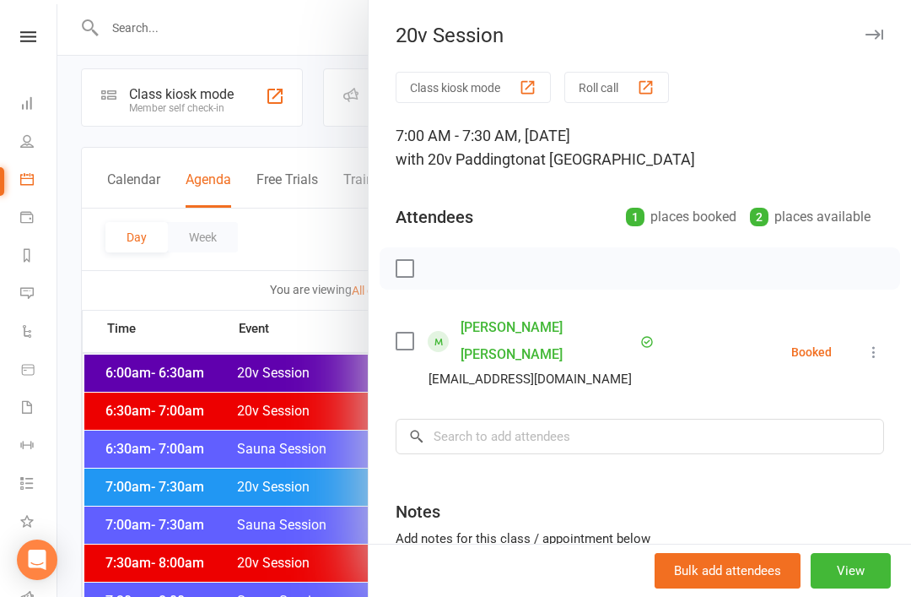
click at [158, 399] on div at bounding box center [484, 298] width 854 height 597
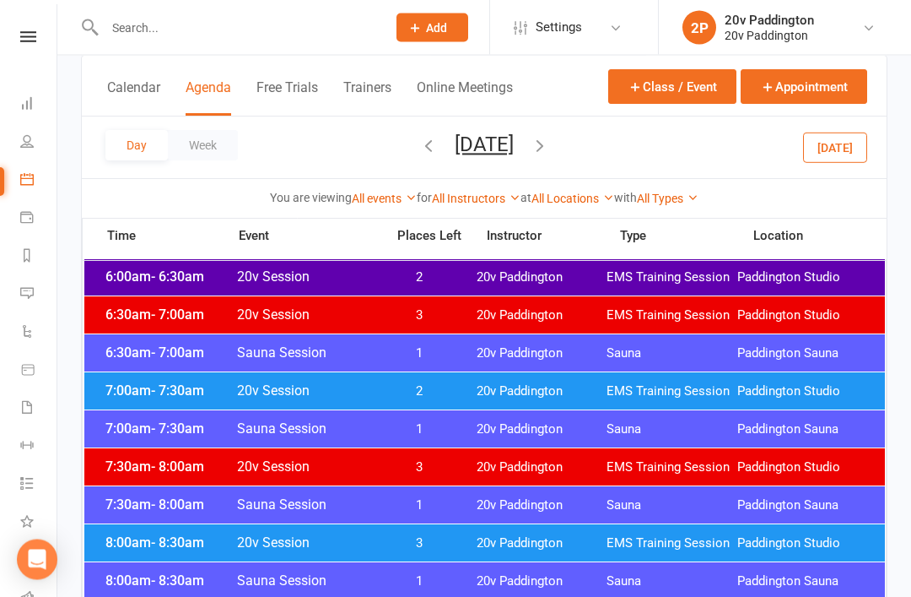
click at [170, 542] on span "- 8:30am" at bounding box center [177, 543] width 53 height 16
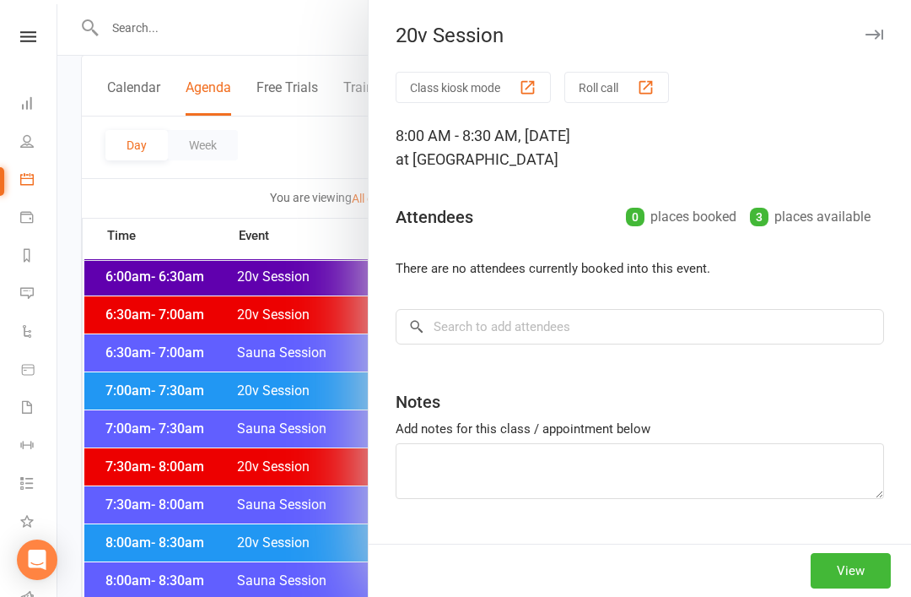
click at [160, 495] on div at bounding box center [484, 298] width 854 height 597
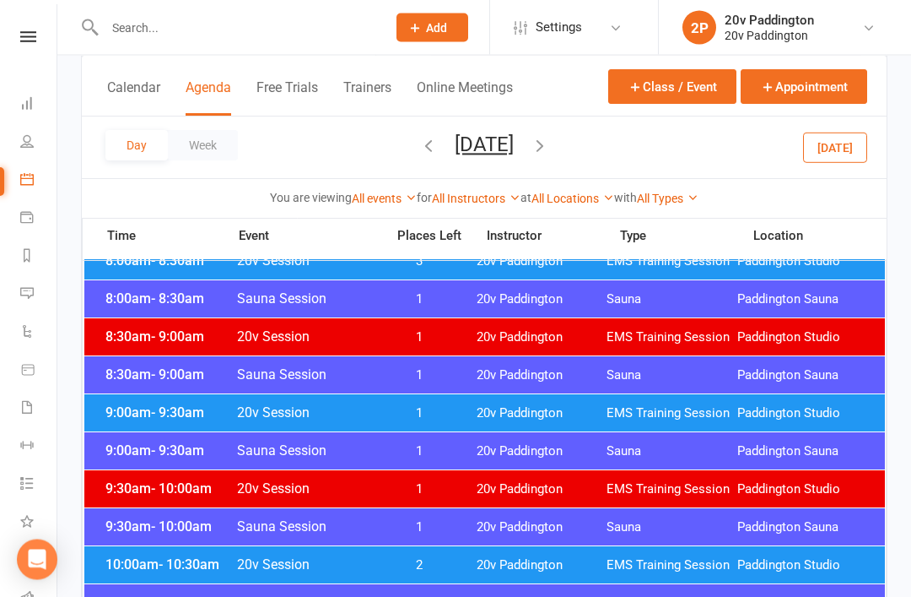
click at [166, 414] on span "- 9:30am" at bounding box center [177, 413] width 53 height 16
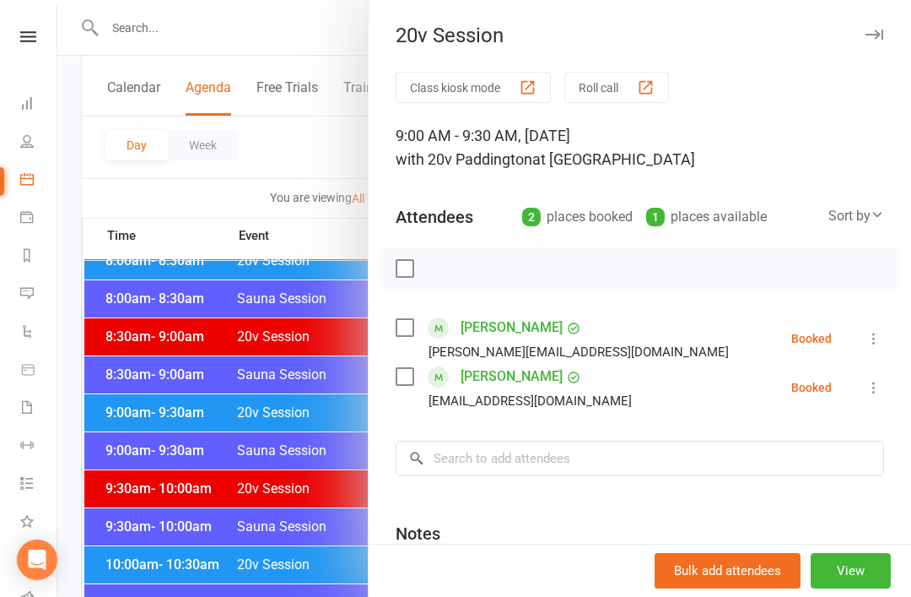
click at [135, 452] on div at bounding box center [484, 298] width 854 height 597
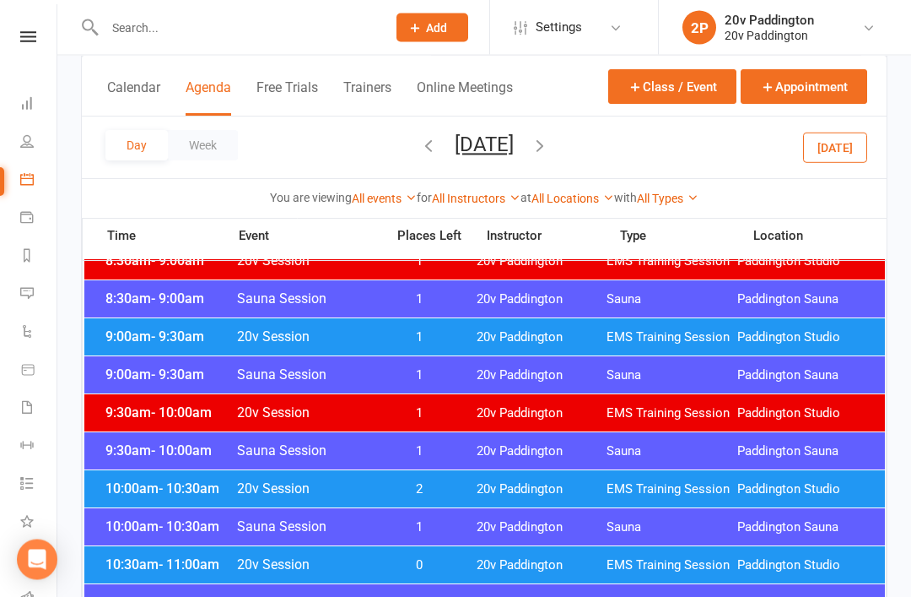
scroll to position [491, 0]
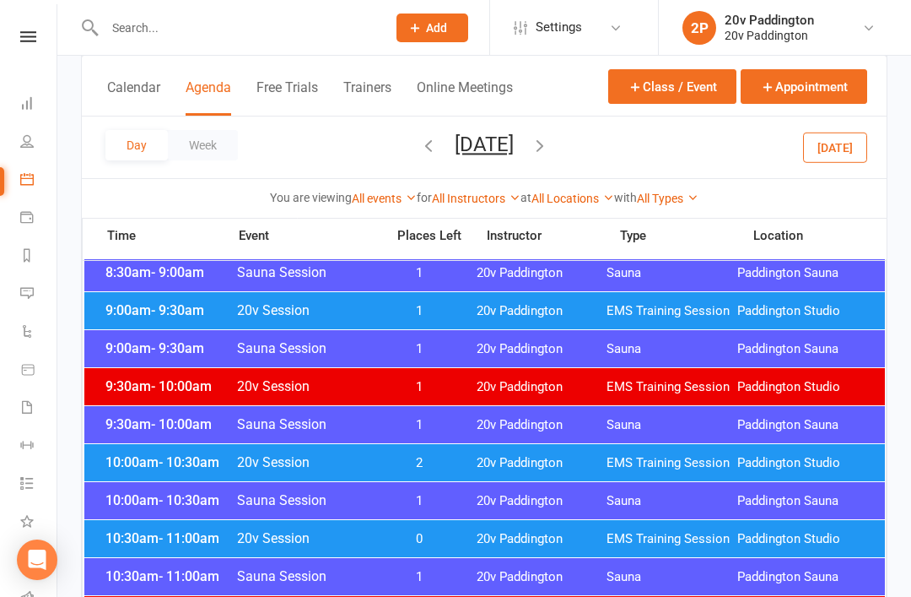
click at [162, 462] on span "- 10:30am" at bounding box center [189, 462] width 61 height 16
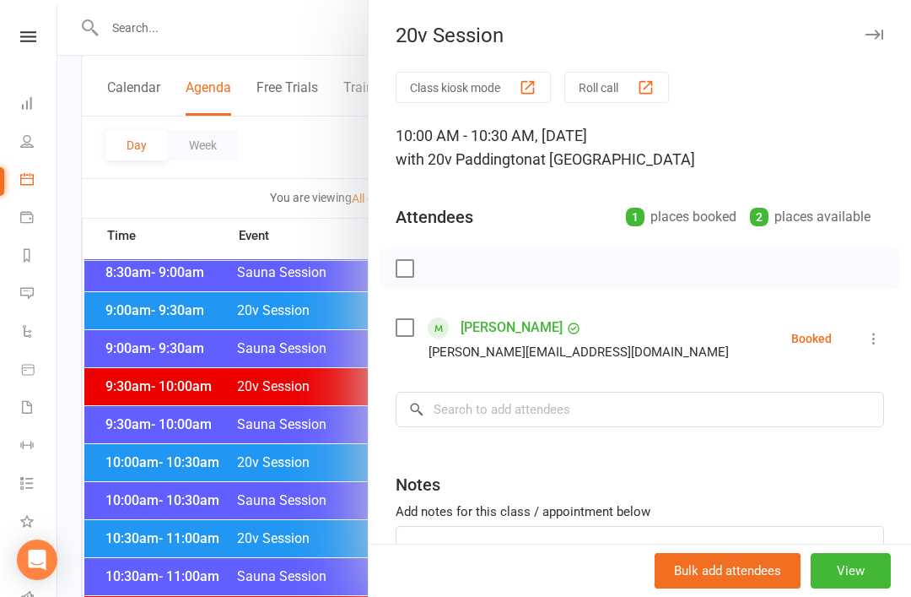
click at [145, 510] on div at bounding box center [484, 298] width 854 height 597
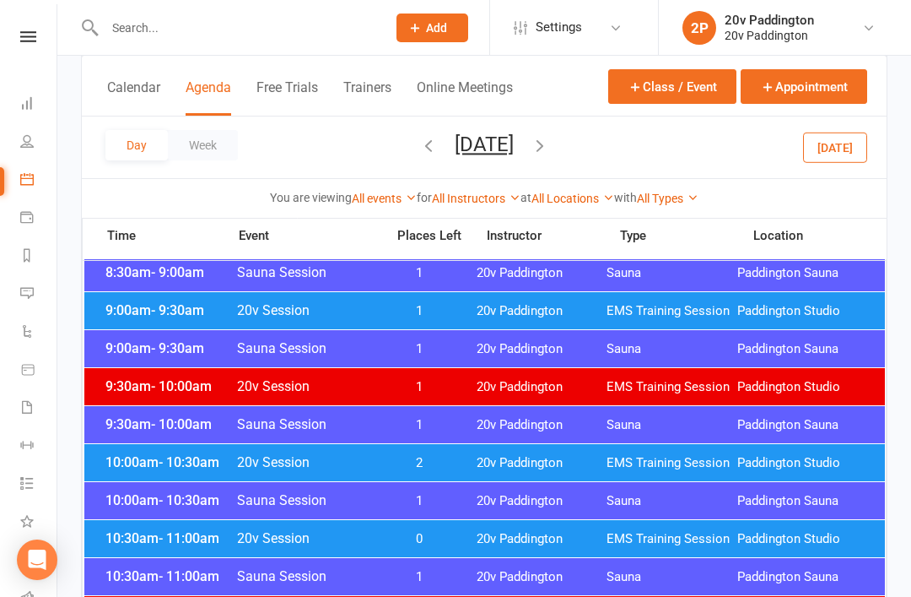
click at [161, 539] on span "- 11:00am" at bounding box center [189, 538] width 61 height 16
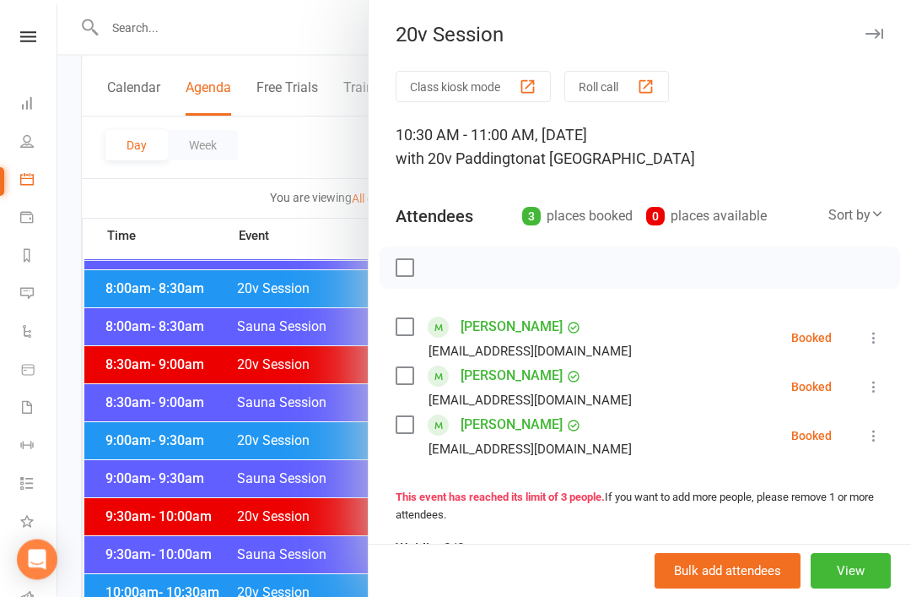
scroll to position [0, 0]
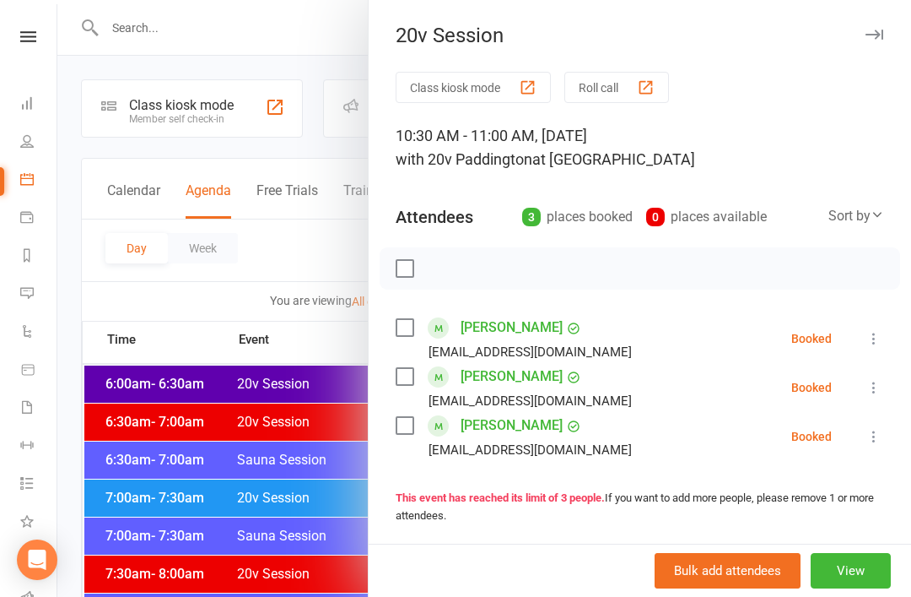
click at [318, 459] on div at bounding box center [484, 298] width 854 height 597
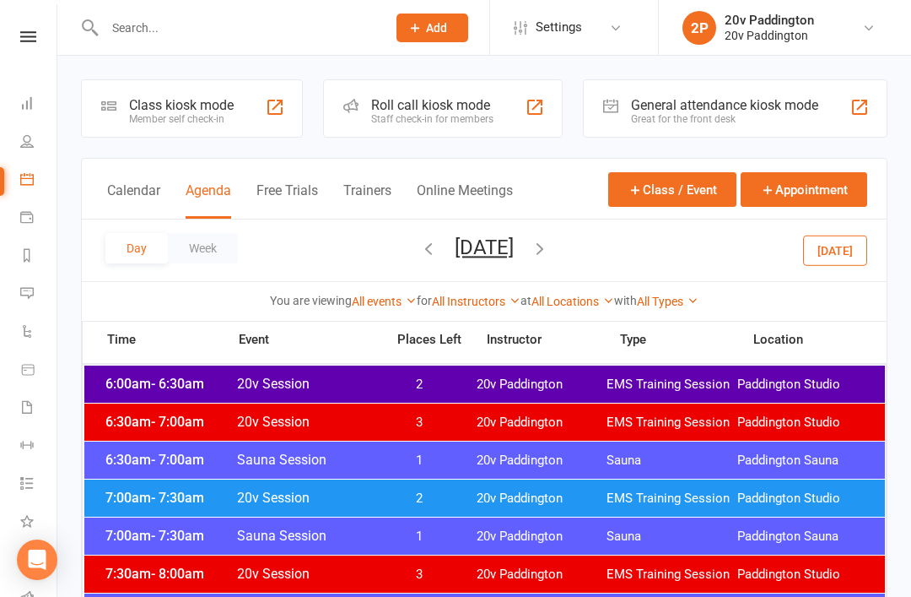
click at [812, 251] on button "Today" at bounding box center [835, 250] width 64 height 30
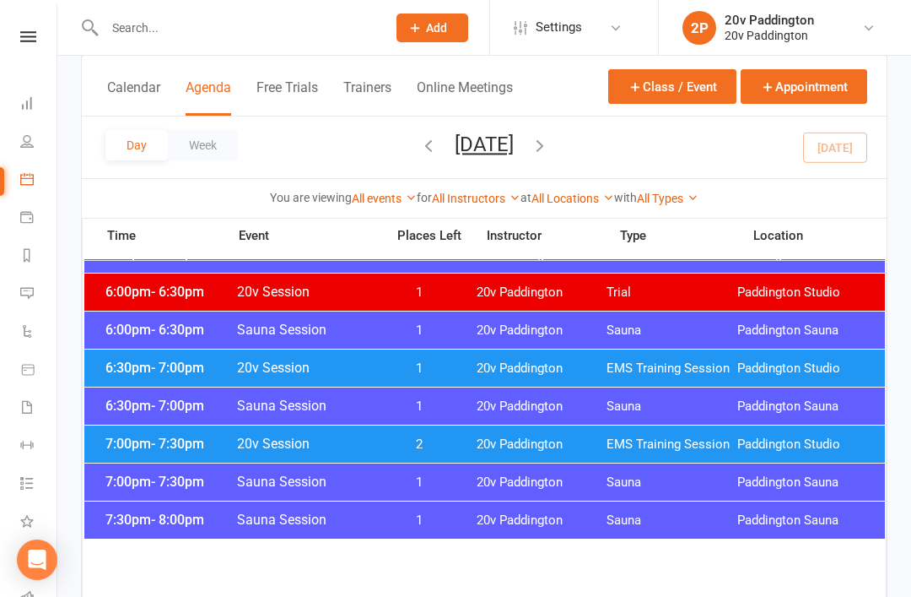
scroll to position [1734, 0]
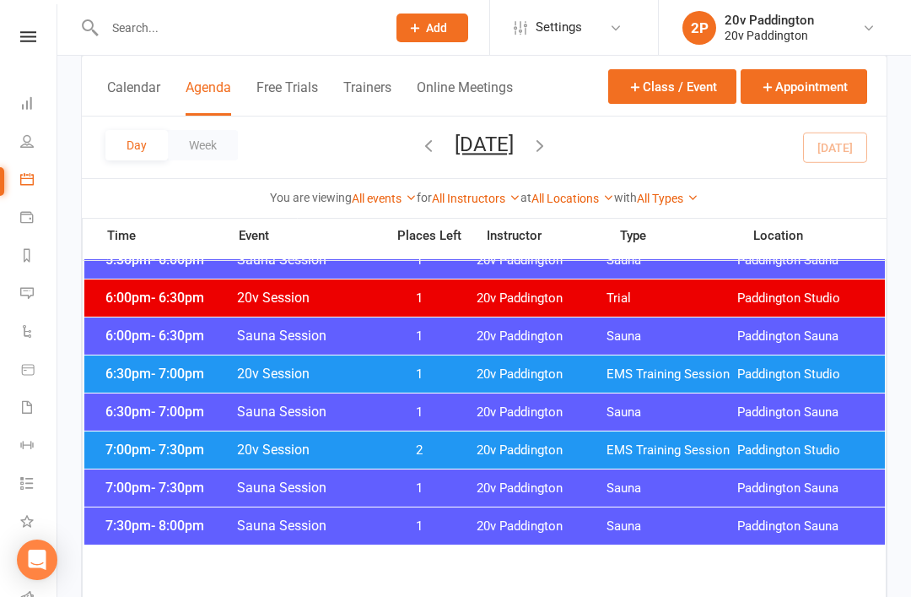
click at [561, 462] on div "7:00pm - 7:30pm 20v Session 2 20v Paddington EMS Training Session Paddington St…" at bounding box center [484, 449] width 801 height 37
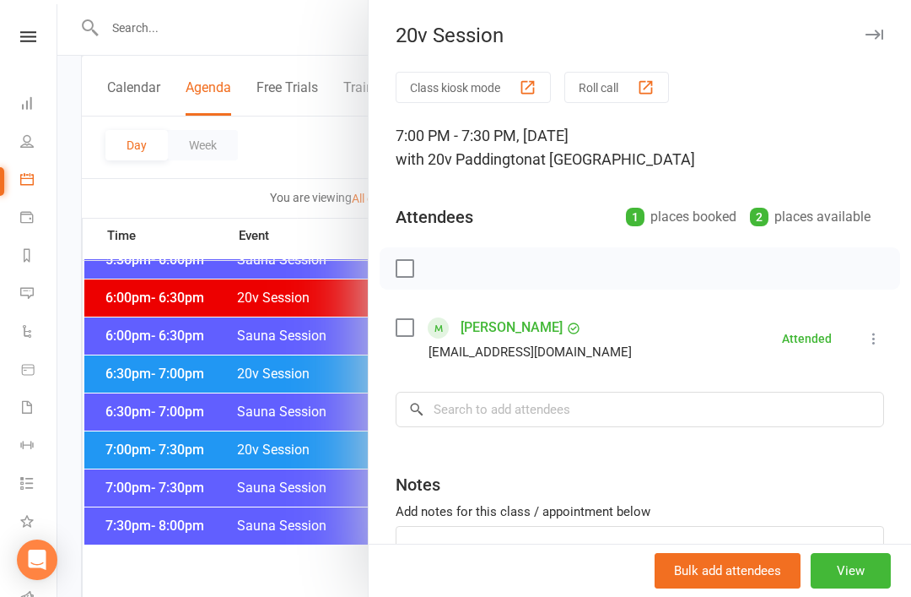
click at [540, 360] on div "nessrenford@yahoo.com.au" at bounding box center [530, 352] width 203 height 22
click at [533, 340] on link "Vanessa Renford" at bounding box center [512, 327] width 102 height 27
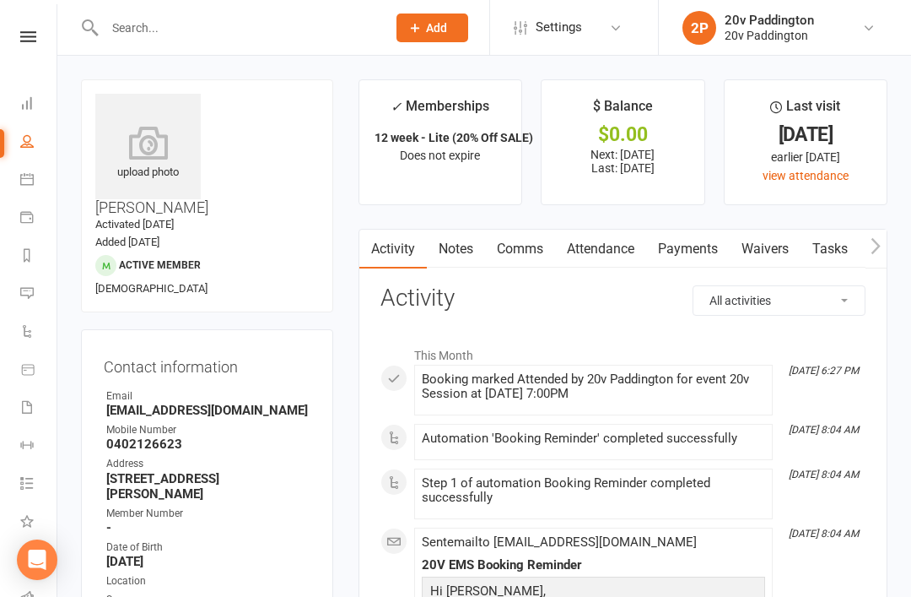
click at [645, 242] on link "Attendance" at bounding box center [600, 249] width 91 height 39
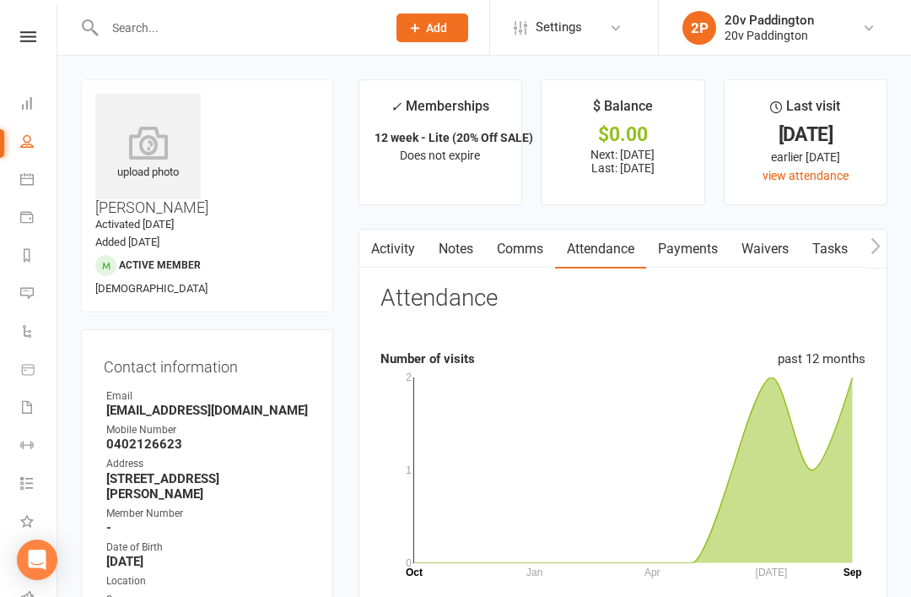
click at [694, 252] on link "Payments" at bounding box center [688, 249] width 84 height 39
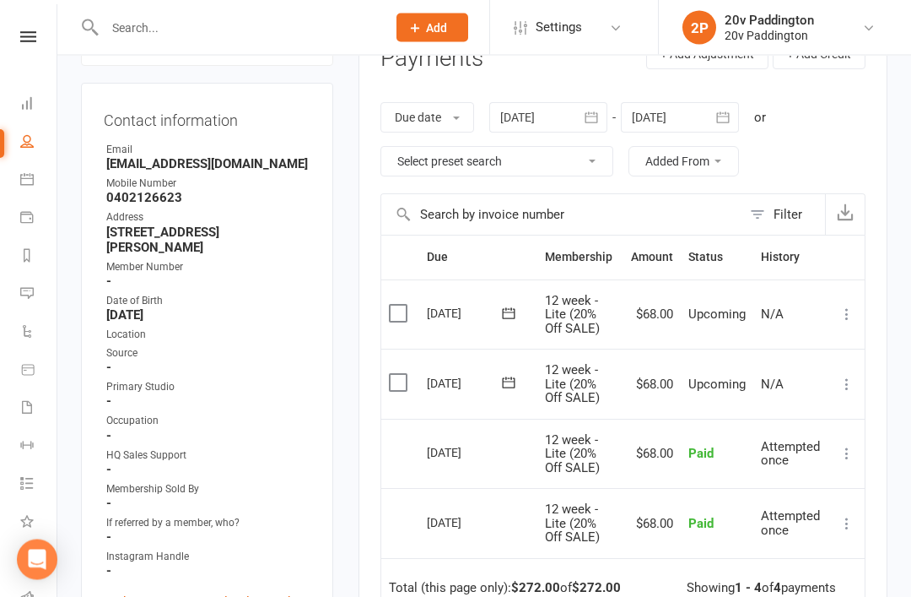
scroll to position [224, 0]
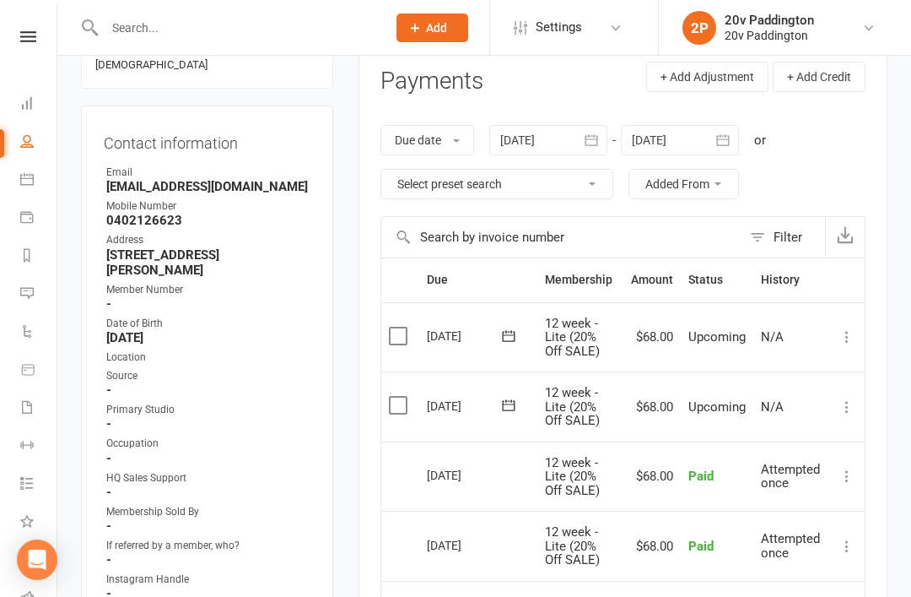
click at [575, 134] on div at bounding box center [549, 140] width 118 height 30
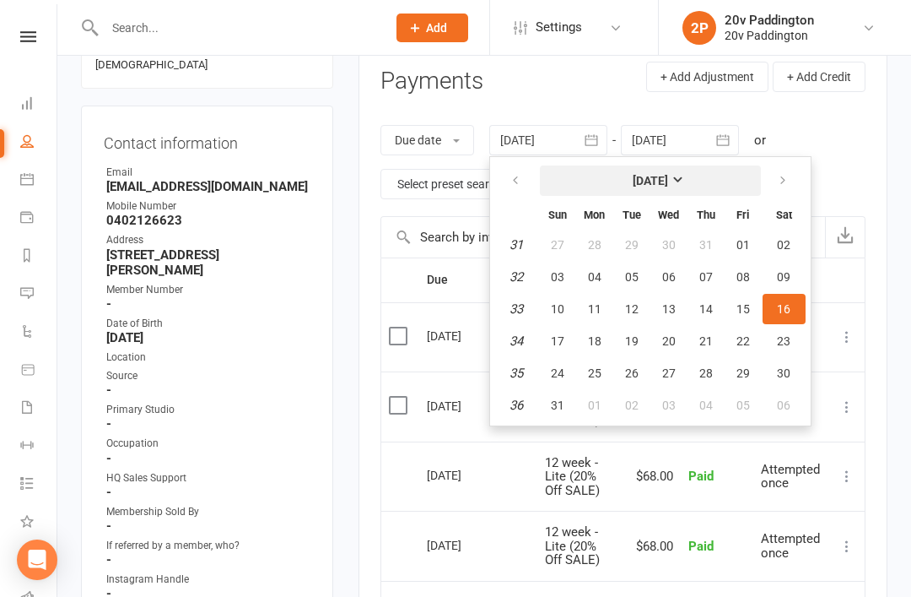
click at [654, 174] on strong "August 2025" at bounding box center [650, 181] width 35 height 14
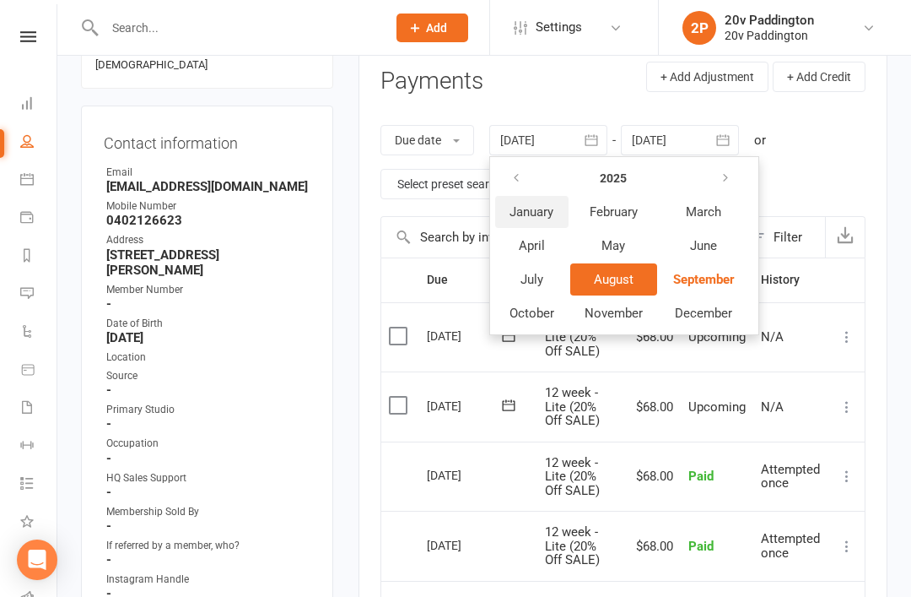
click at [534, 204] on span "January" at bounding box center [532, 211] width 44 height 15
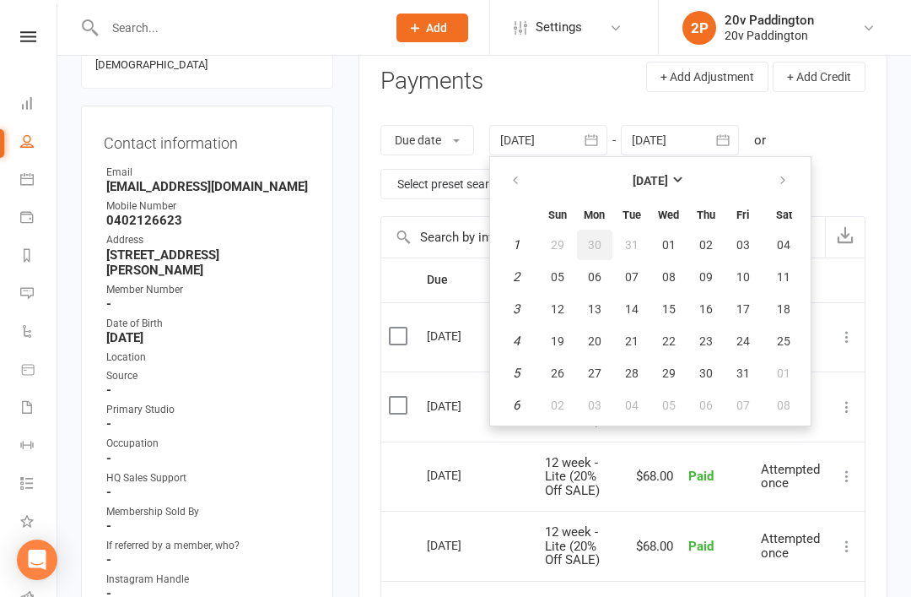
click at [594, 250] on button "30" at bounding box center [594, 245] width 35 height 30
type input "30 Dec 2024"
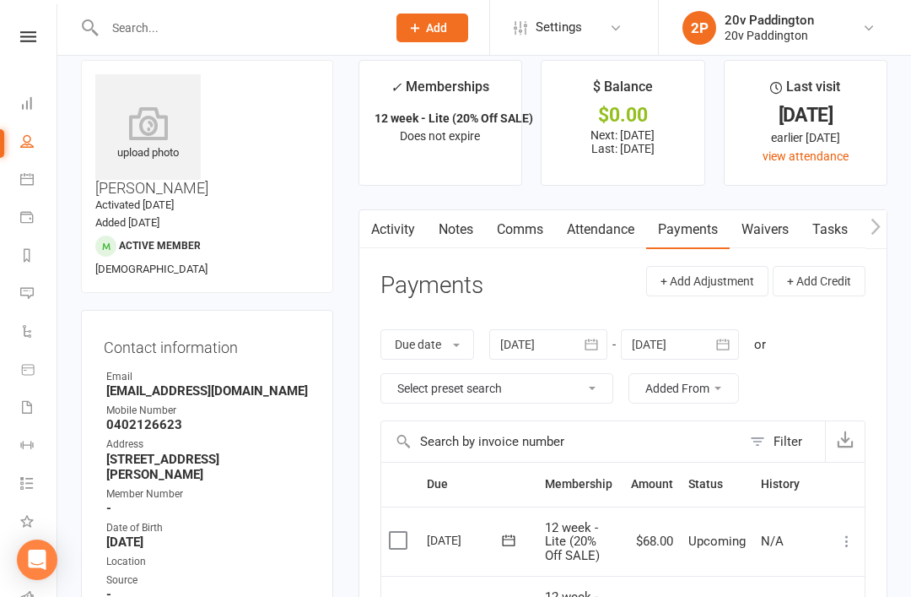
scroll to position [0, 0]
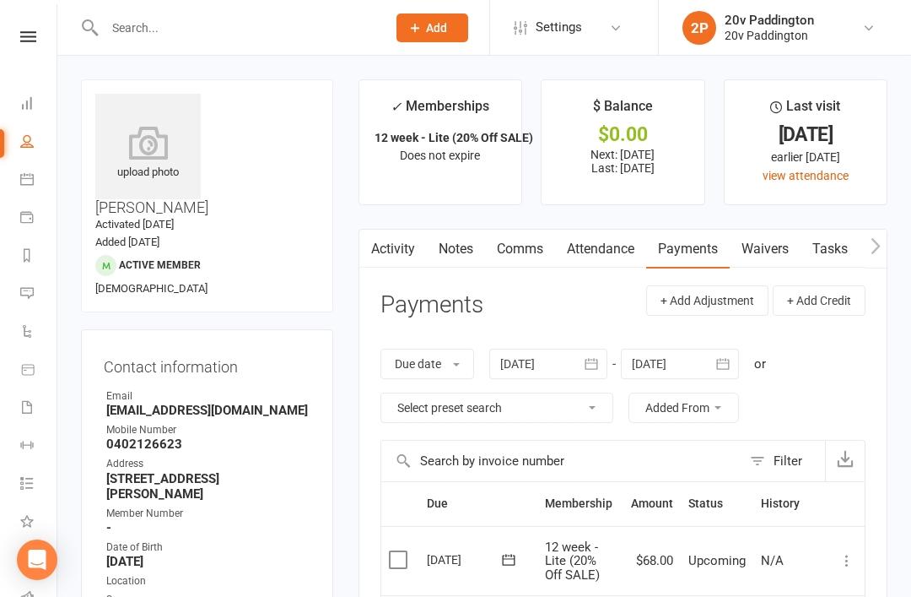
click at [614, 253] on link "Attendance" at bounding box center [600, 249] width 91 height 39
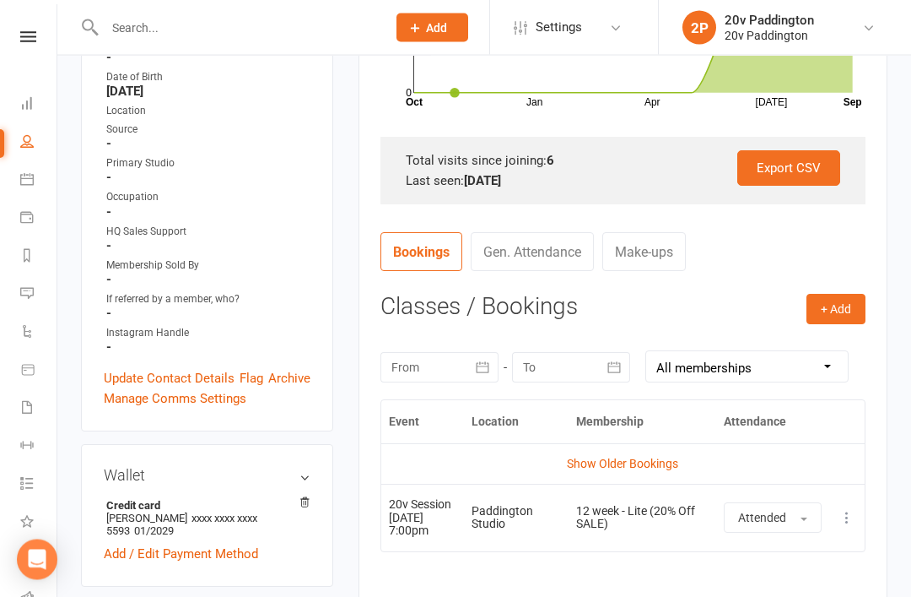
scroll to position [468, 0]
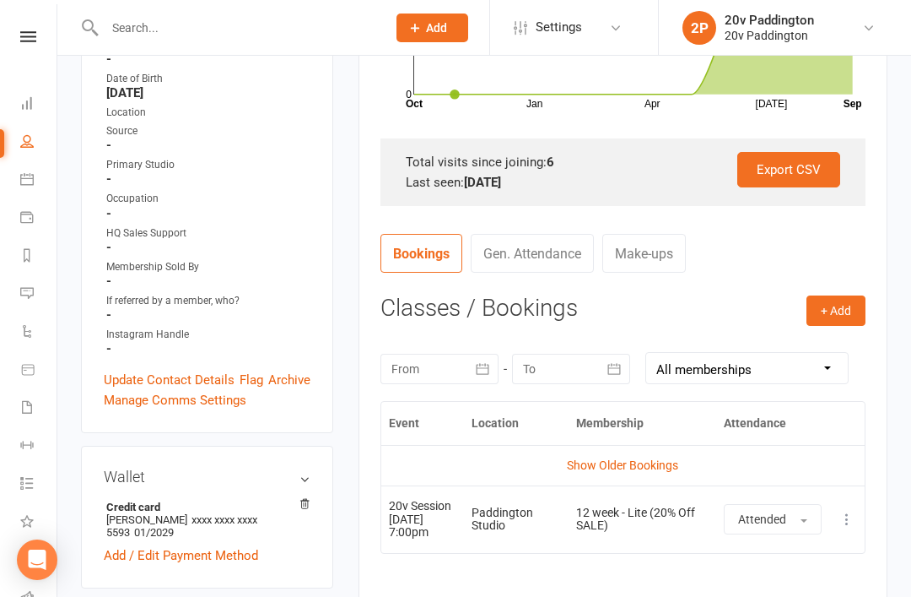
click at [646, 479] on td "Show Older Bookings" at bounding box center [623, 465] width 484 height 41
click at [665, 458] on link "Show Older Bookings" at bounding box center [622, 465] width 111 height 14
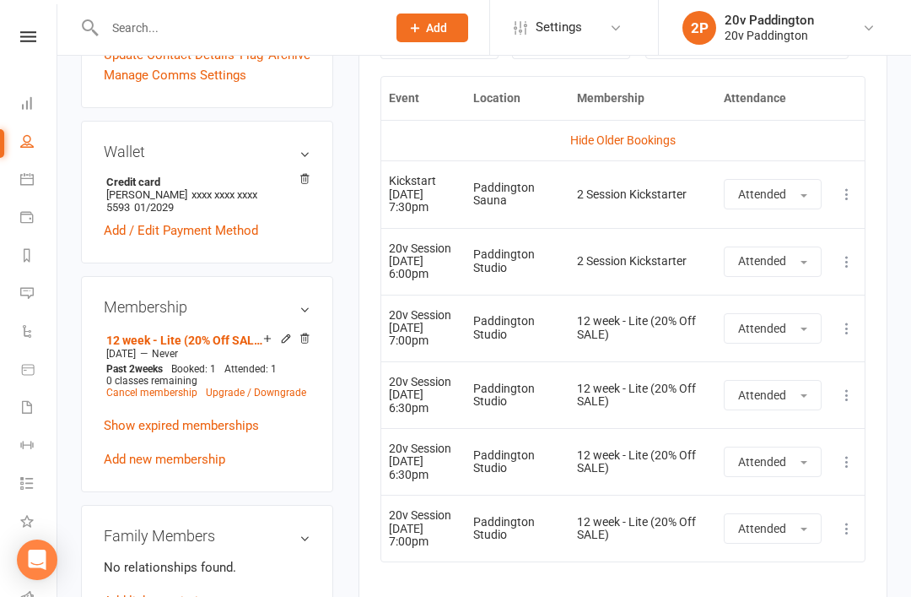
scroll to position [803, 0]
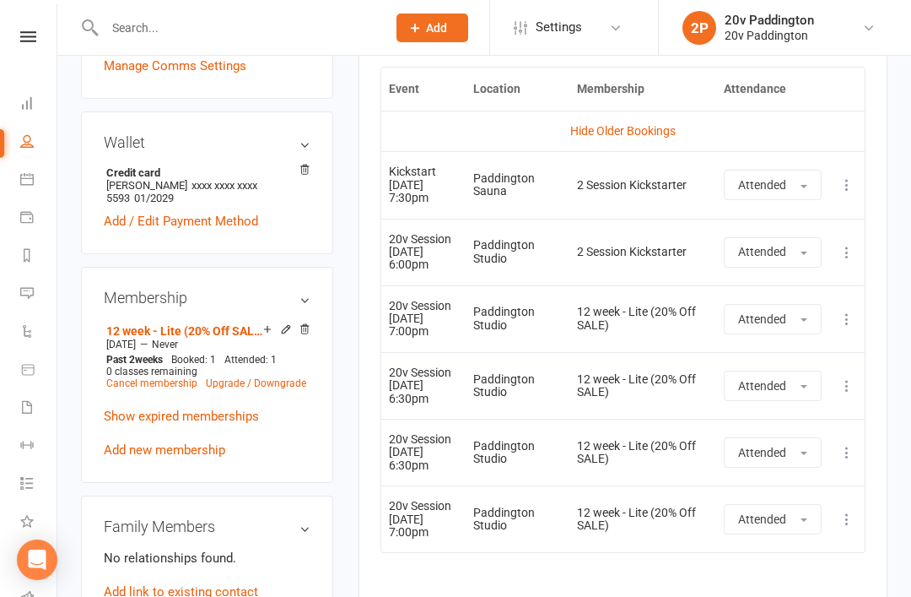
click at [689, 525] on td "12 week - Lite (20% Off SALE)" at bounding box center [643, 518] width 147 height 67
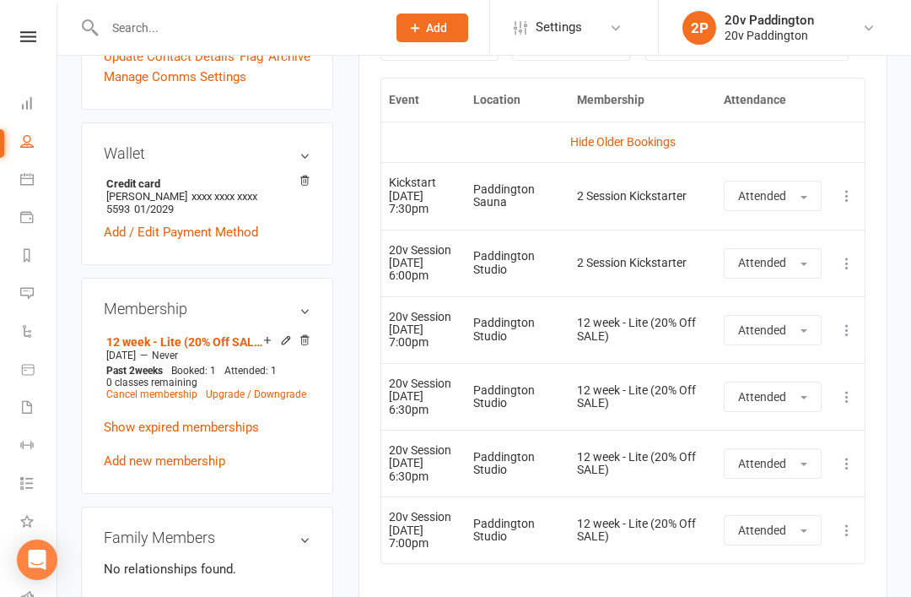
scroll to position [788, 0]
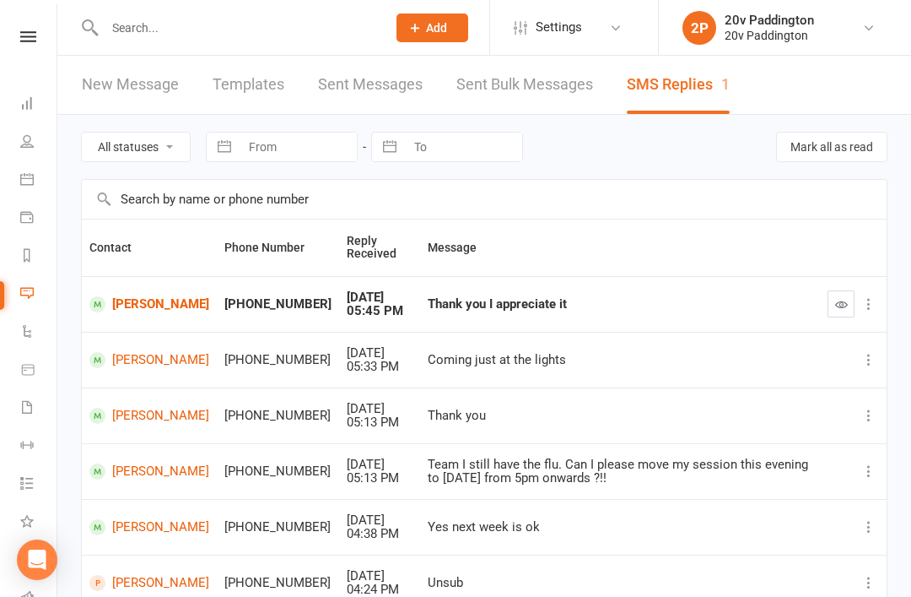
click at [851, 307] on button "button" at bounding box center [841, 303] width 27 height 27
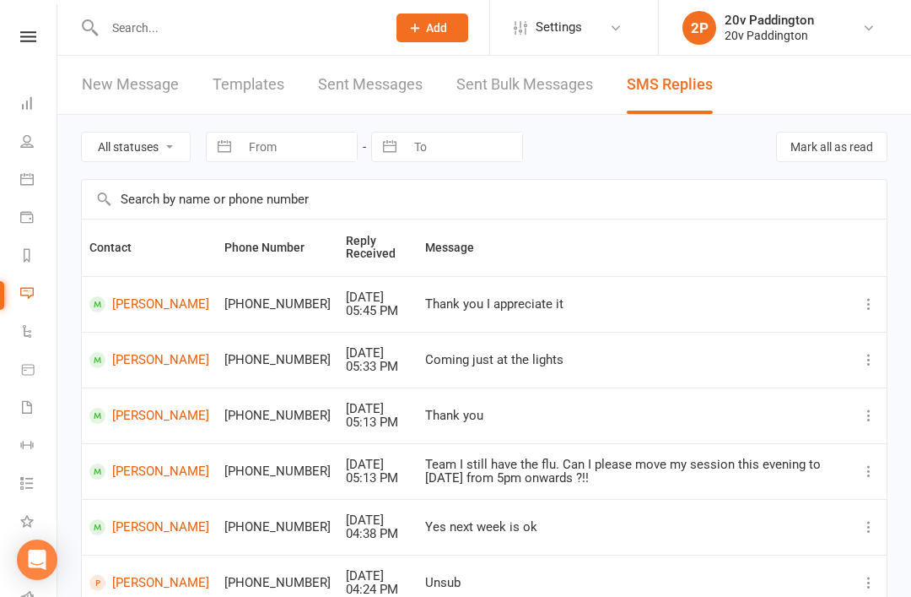
click at [123, 306] on link "Clare Whiteman" at bounding box center [149, 304] width 120 height 16
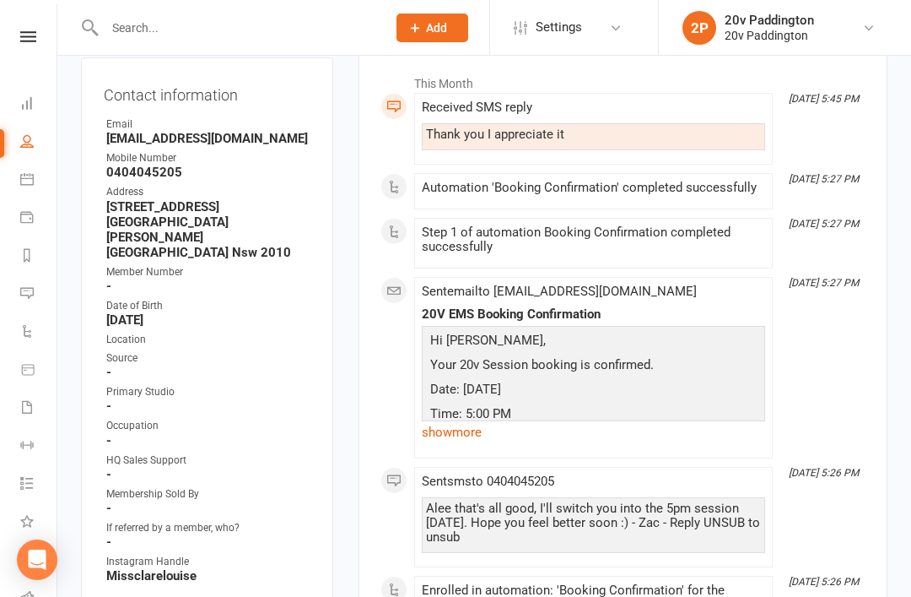
scroll to position [258, 0]
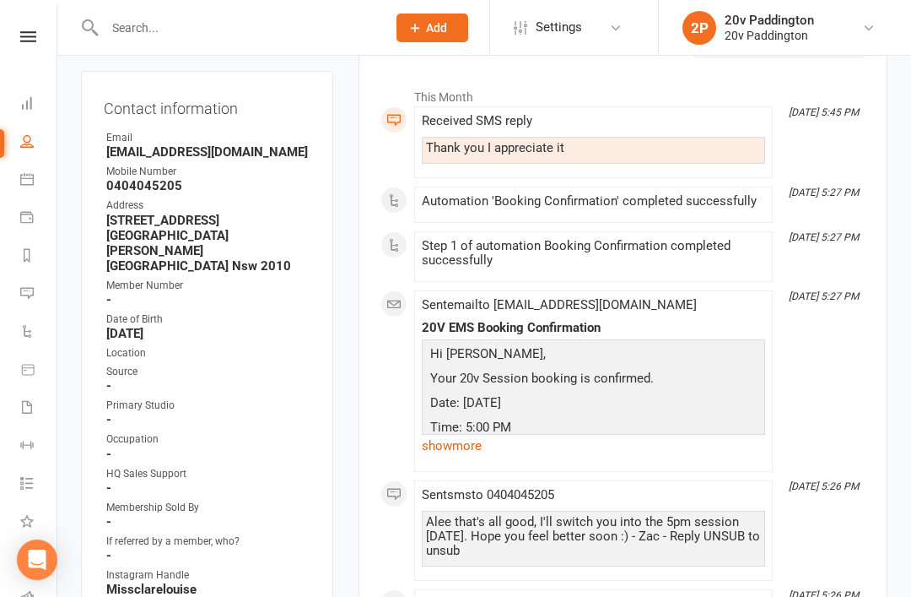
click at [27, 299] on icon at bounding box center [27, 293] width 14 height 14
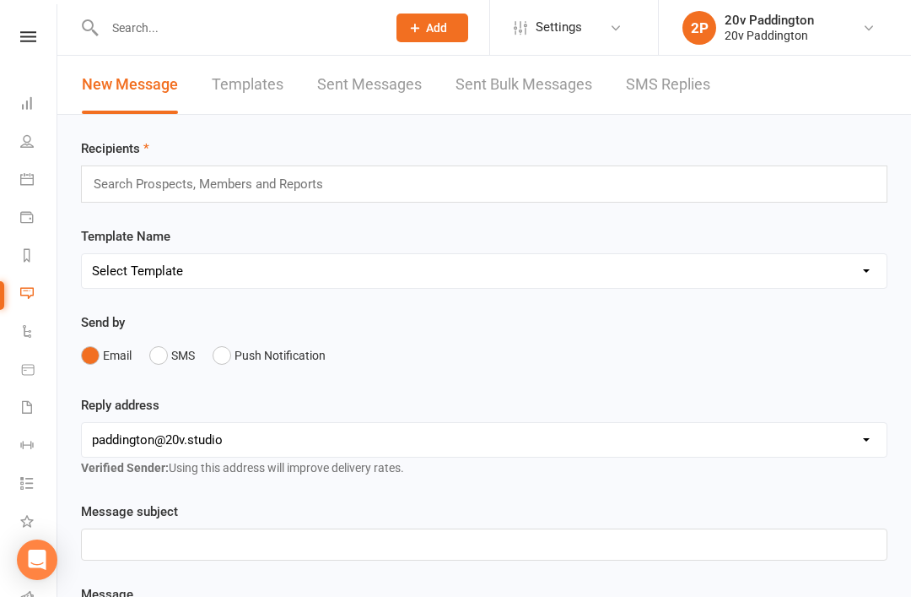
click at [673, 109] on link "SMS Replies" at bounding box center [668, 85] width 84 height 58
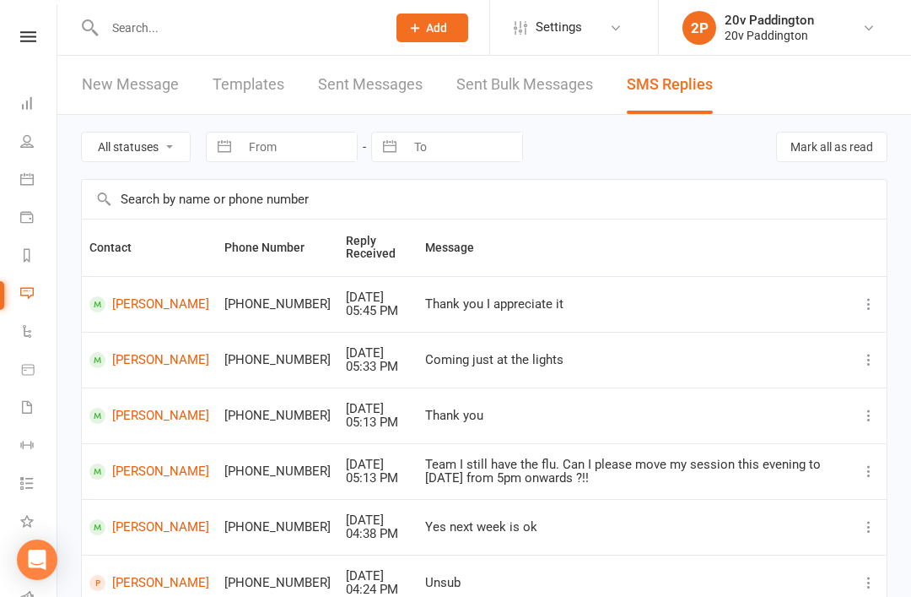
click at [46, 296] on link "Messages" at bounding box center [39, 295] width 38 height 38
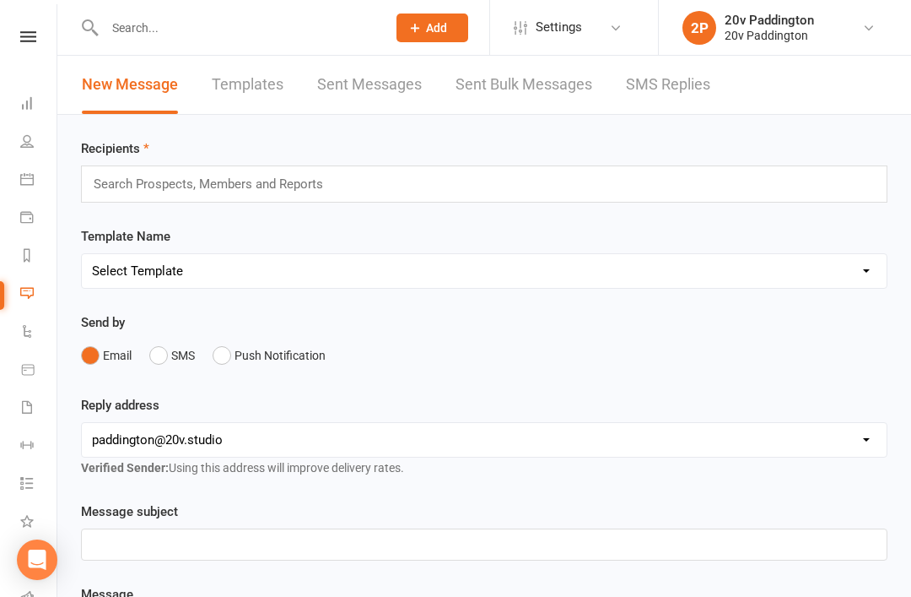
click at [685, 94] on link "SMS Replies" at bounding box center [668, 85] width 84 height 58
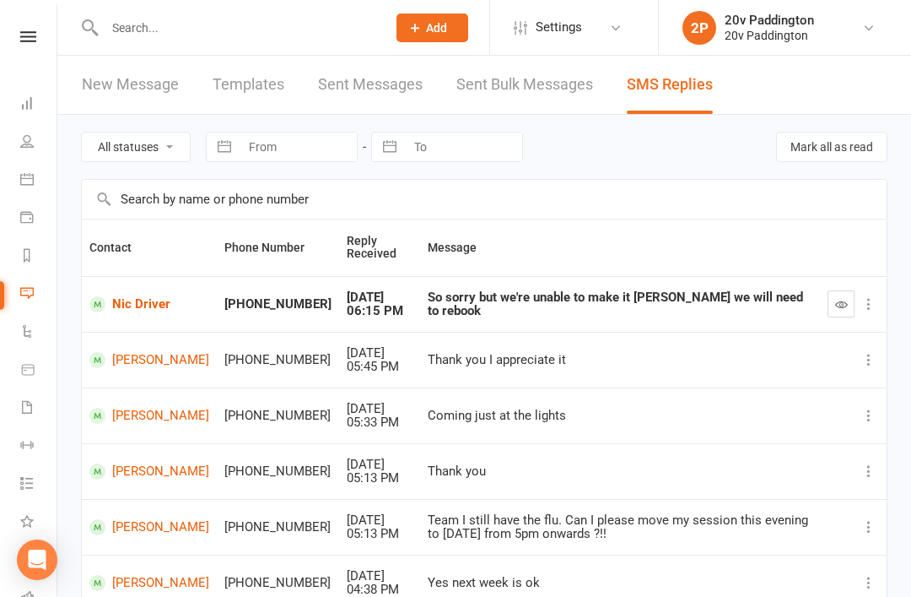
click at [120, 296] on link "Nic Driver" at bounding box center [149, 304] width 120 height 16
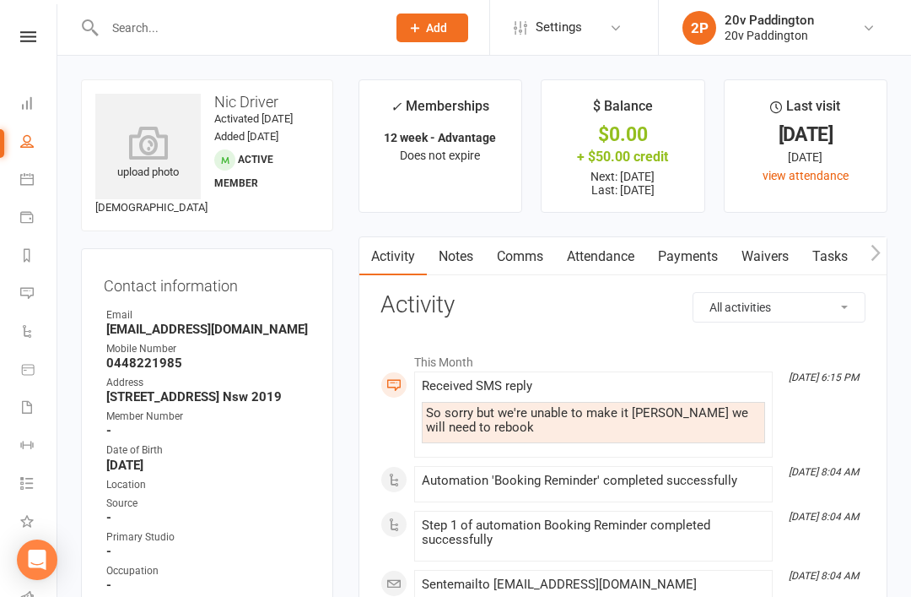
click at [520, 270] on link "Comms" at bounding box center [520, 256] width 70 height 39
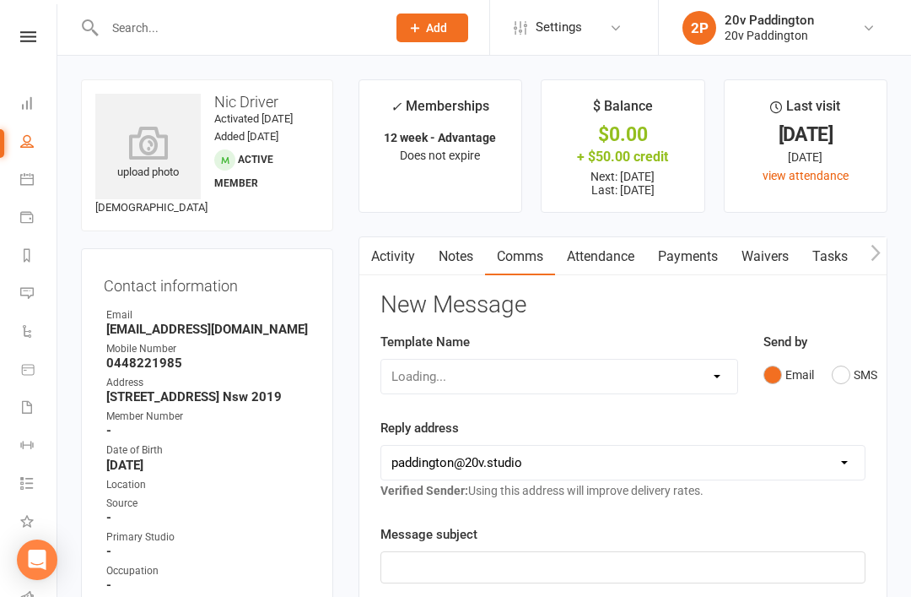
click at [834, 381] on button "SMS" at bounding box center [855, 375] width 46 height 32
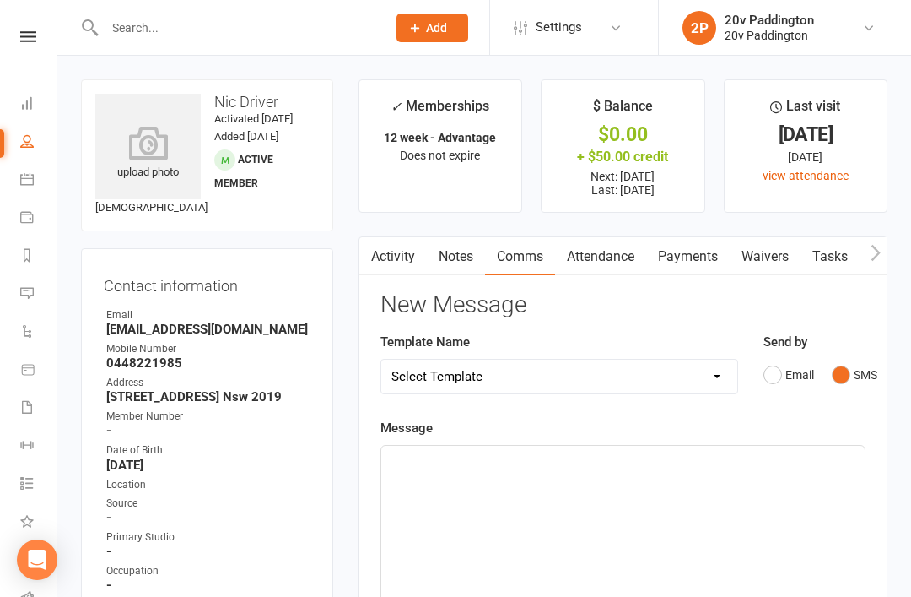
click at [691, 522] on div "﻿" at bounding box center [623, 572] width 484 height 253
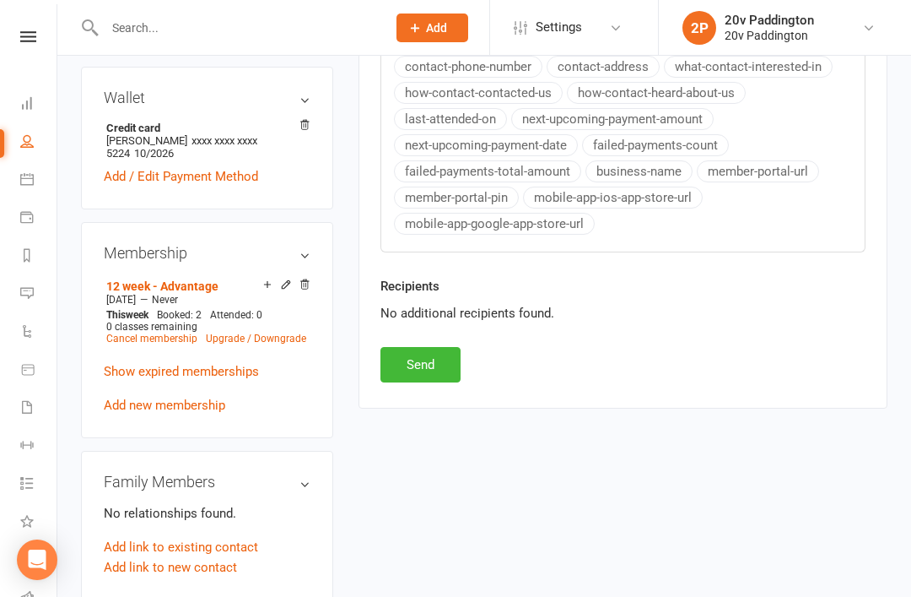
scroll to position [750, 0]
click at [430, 373] on button "Send" at bounding box center [421, 365] width 80 height 35
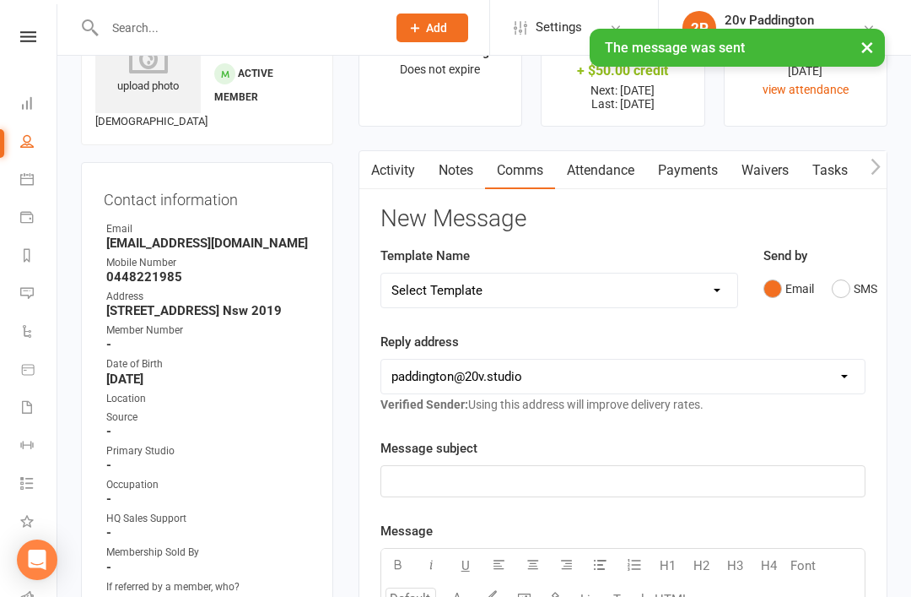
scroll to position [0, 0]
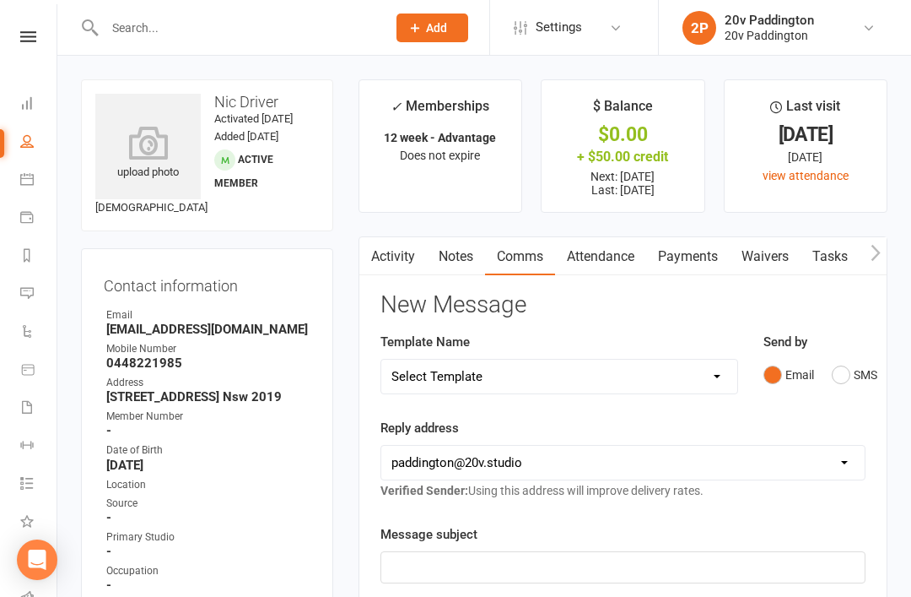
click at [14, 289] on li "Messages" at bounding box center [28, 295] width 57 height 38
click at [26, 299] on icon at bounding box center [27, 293] width 14 height 14
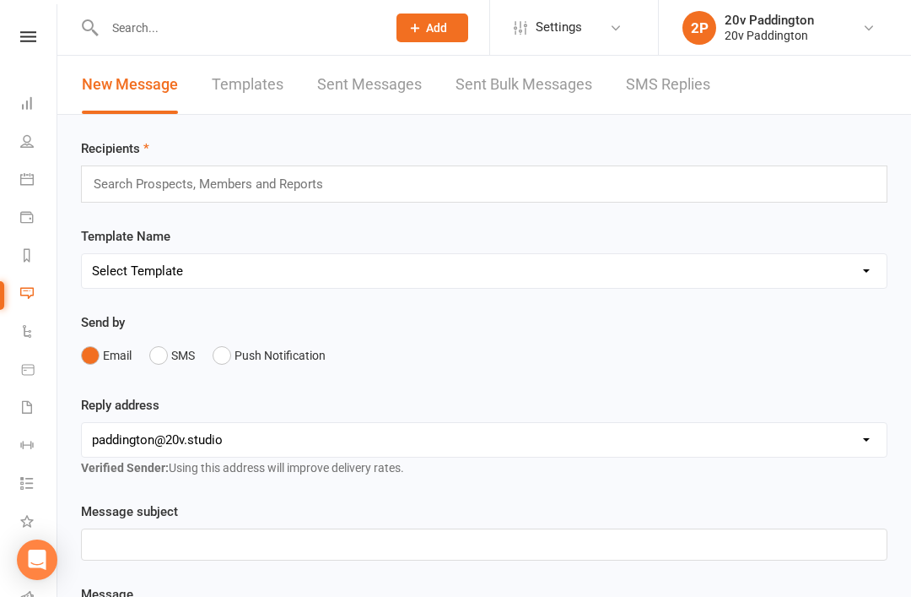
click at [719, 95] on div "New Message Templates Sent Messages Sent Bulk Messages SMS Replies" at bounding box center [396, 85] width 678 height 58
click at [671, 84] on link "SMS Replies" at bounding box center [668, 85] width 84 height 58
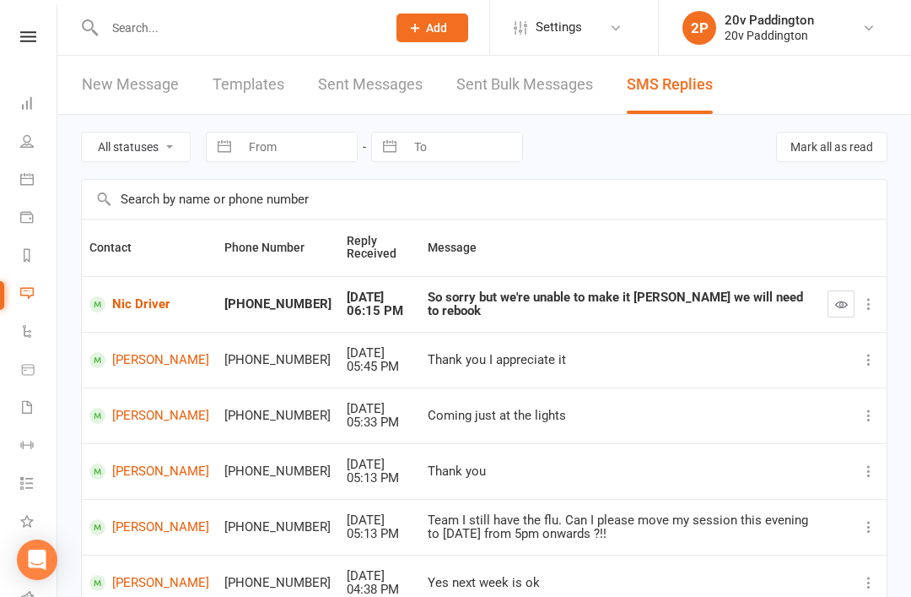
click at [839, 305] on icon "button" at bounding box center [842, 304] width 13 height 13
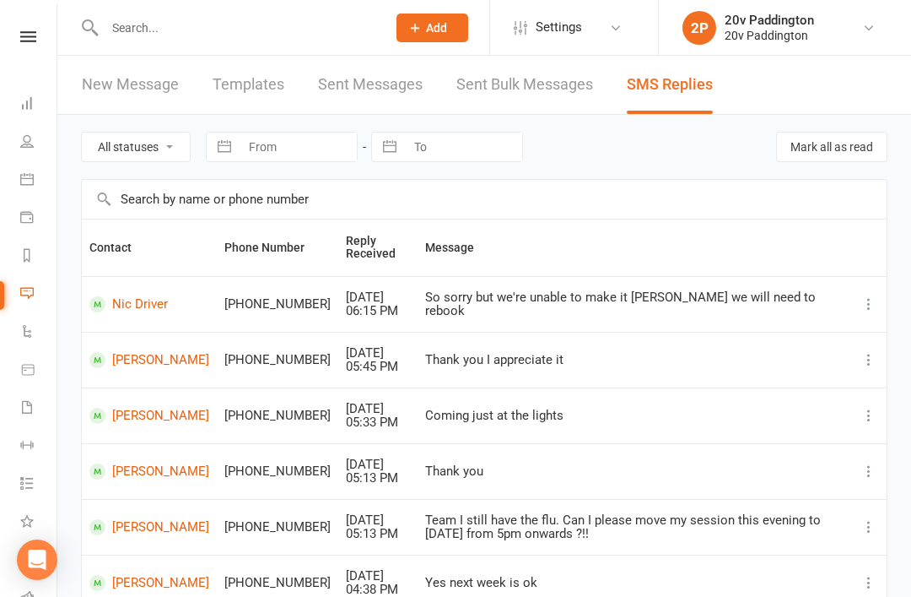
click at [26, 306] on link "Messages" at bounding box center [39, 295] width 38 height 38
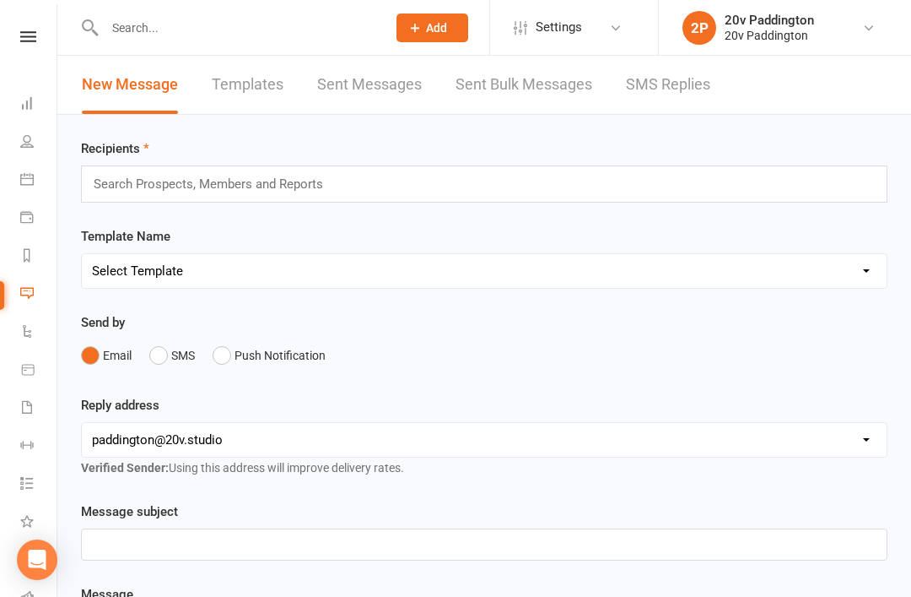
click at [646, 84] on link "SMS Replies" at bounding box center [668, 85] width 84 height 58
